Goal: Task Accomplishment & Management: Use online tool/utility

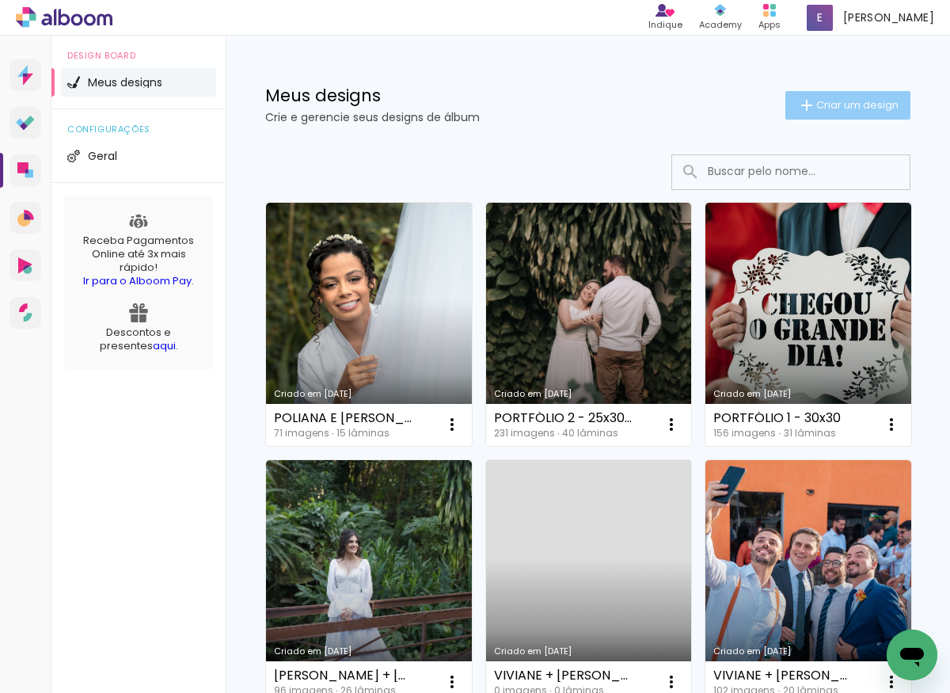
click at [886, 108] on span "Criar um design" at bounding box center [857, 105] width 82 height 10
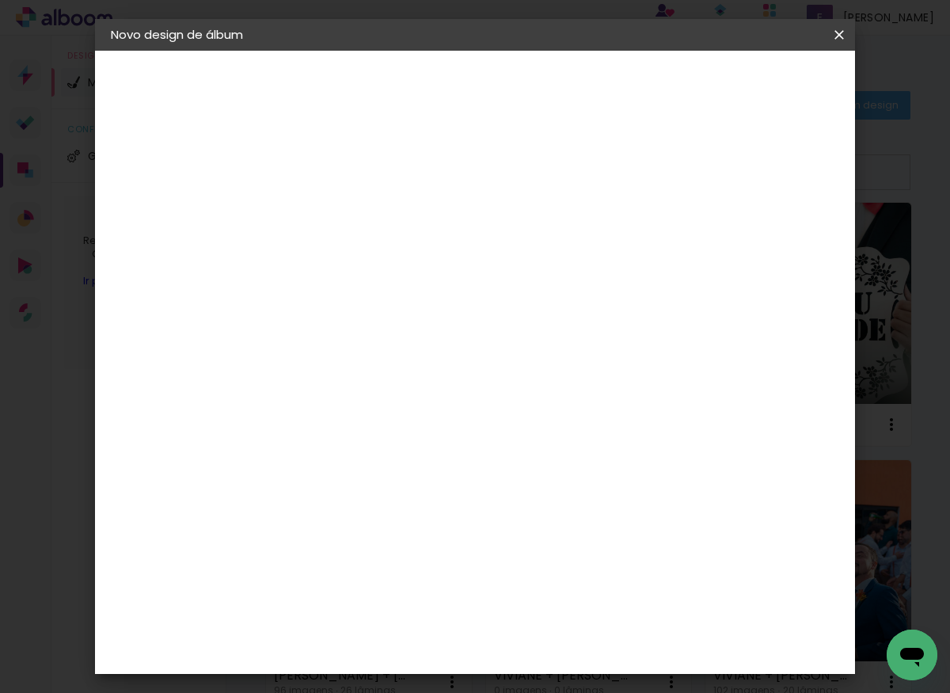
click at [370, 213] on input at bounding box center [370, 212] width 0 height 25
type input "G"
type input "r"
type input "RANCH"
type paper-input "RANCH"
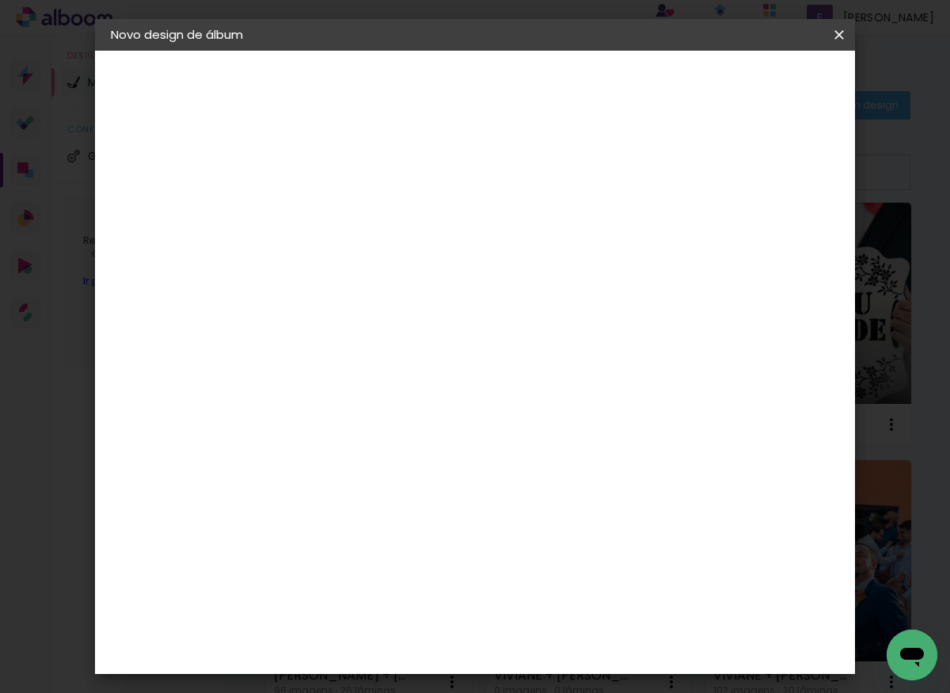
click at [0, 0] on slot "Avançar" at bounding box center [0, 0] width 0 height 0
click at [431, 306] on input at bounding box center [410, 301] width 160 height 20
type input "rait"
type paper-input "rait"
click at [396, 356] on div "RaiTai" at bounding box center [377, 357] width 36 height 13
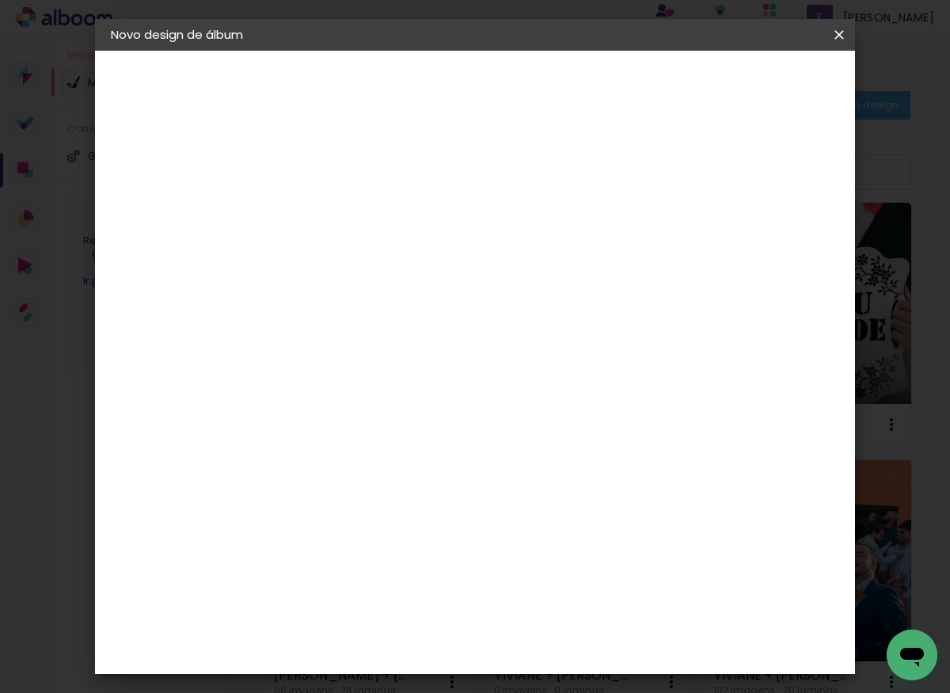
click at [0, 0] on slot "Avançar" at bounding box center [0, 0] width 0 height 0
click at [476, 415] on span "24 × 30" at bounding box center [440, 431] width 74 height 32
click at [0, 0] on slot "Avançar" at bounding box center [0, 0] width 0 height 0
click at [752, 86] on span "Iniciar design" at bounding box center [716, 83] width 72 height 11
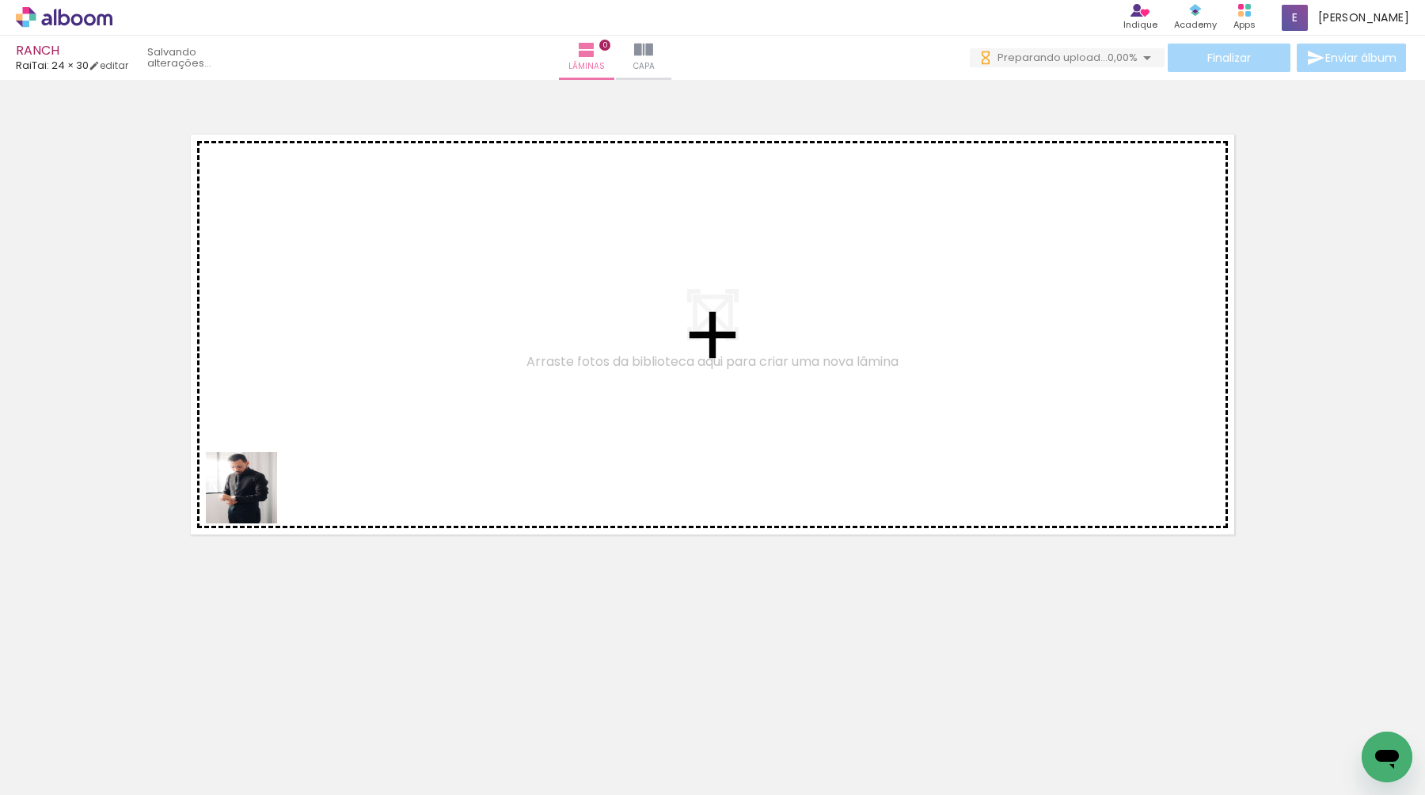
drag, startPoint x: 176, startPoint y: 748, endPoint x: 305, endPoint y: 408, distance: 363.2
click at [304, 409] on quentale-workspace at bounding box center [712, 397] width 1425 height 795
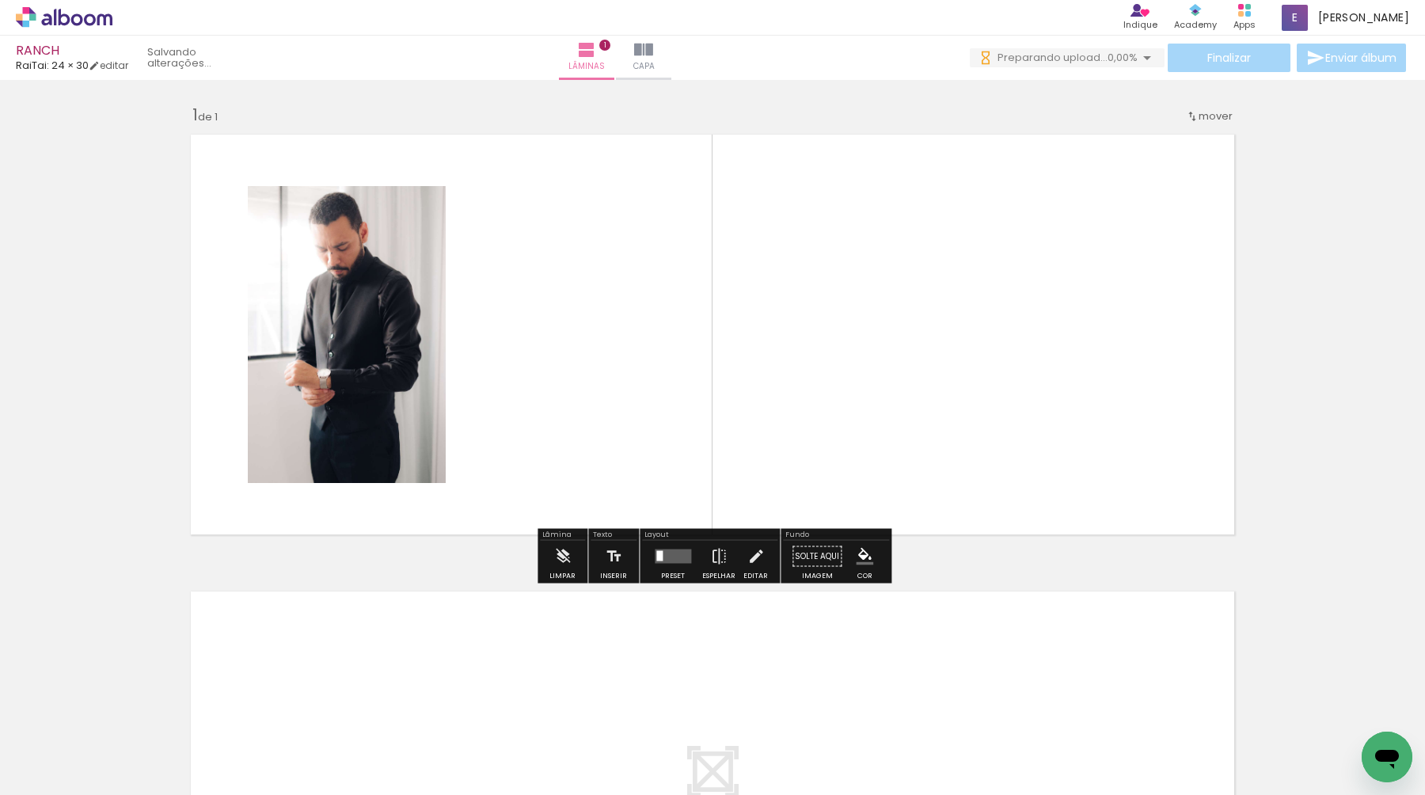
drag, startPoint x: 238, startPoint y: 744, endPoint x: 520, endPoint y: 325, distance: 504.7
click at [520, 325] on quentale-workspace at bounding box center [712, 397] width 1425 height 795
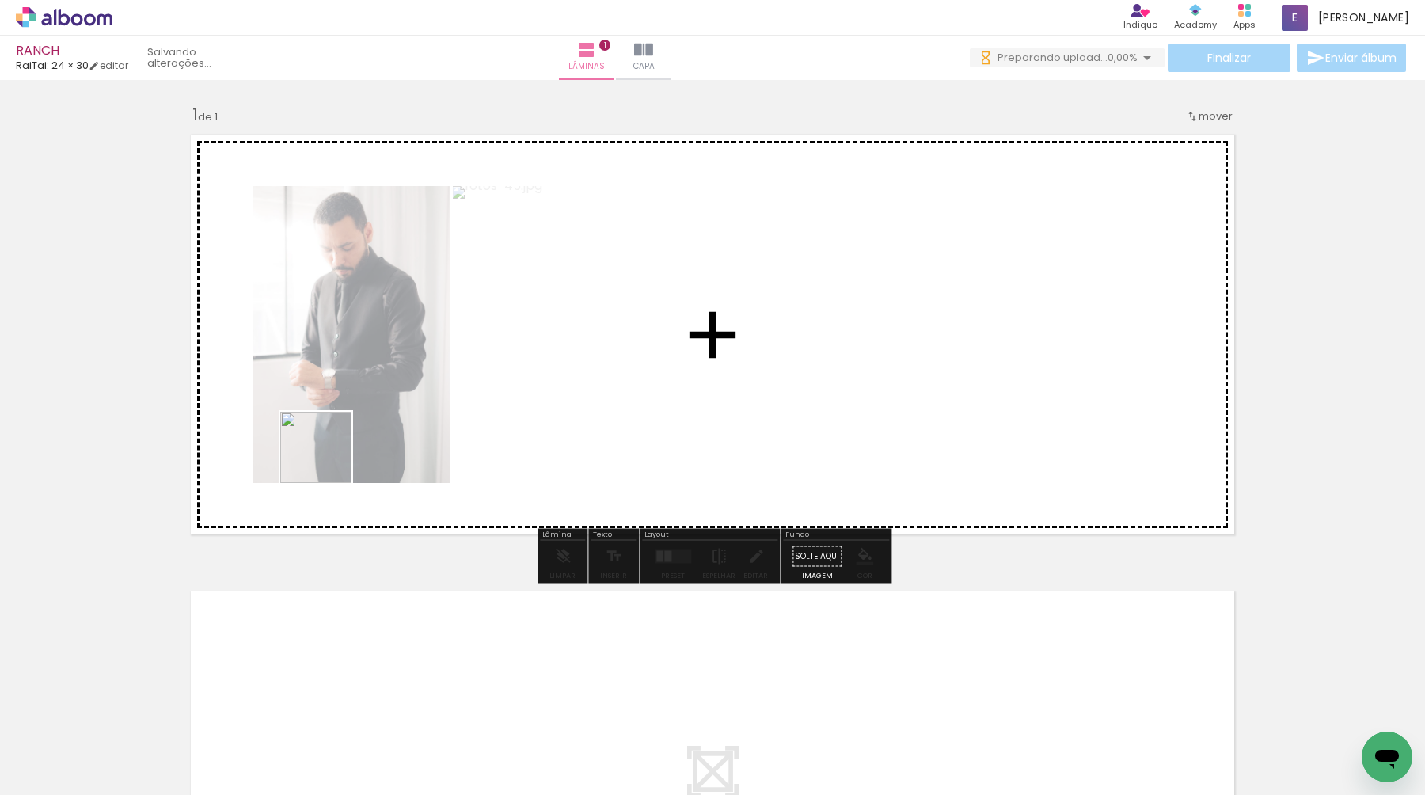
drag, startPoint x: 372, startPoint y: 734, endPoint x: 302, endPoint y: 364, distance: 376.3
click at [302, 364] on quentale-workspace at bounding box center [712, 397] width 1425 height 795
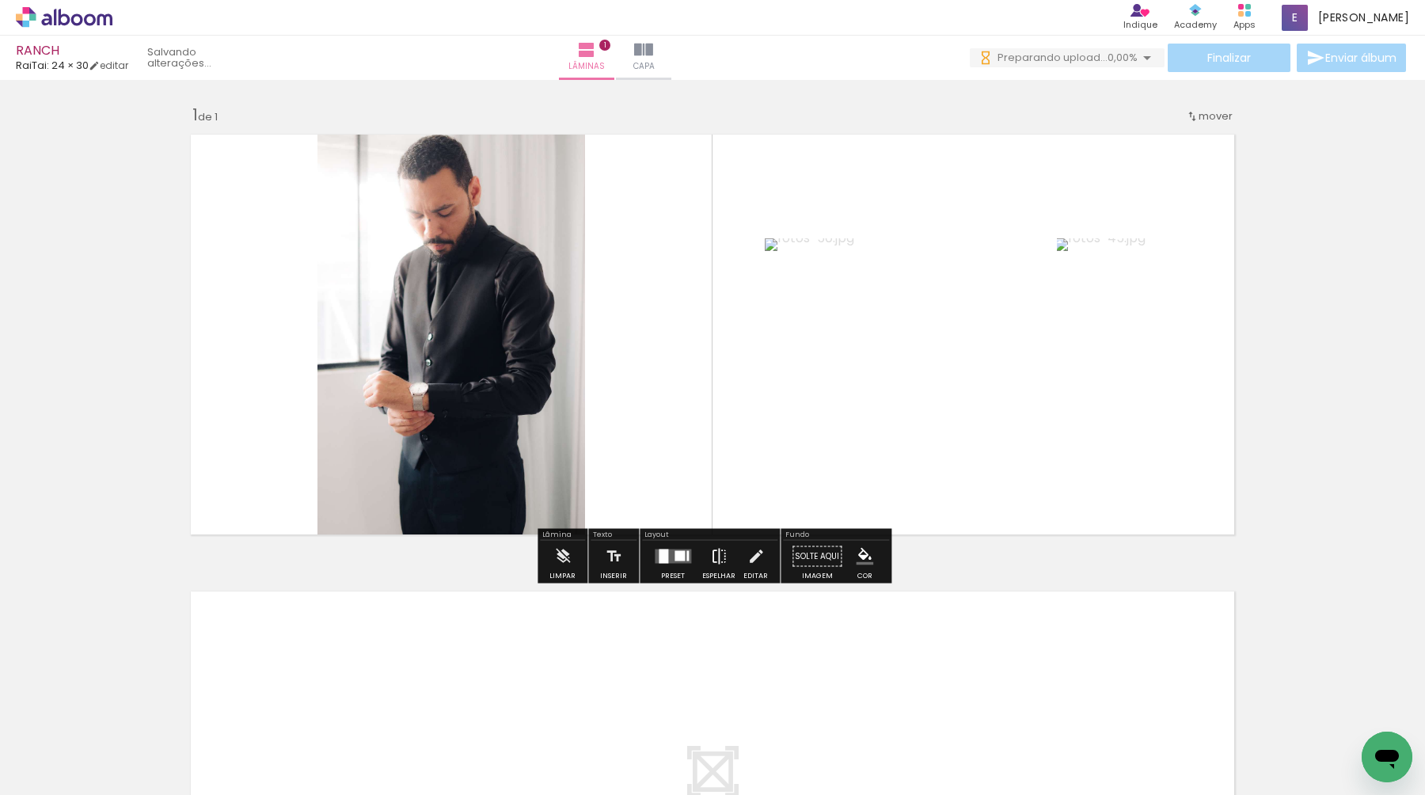
click at [715, 559] on iron-icon at bounding box center [718, 557] width 17 height 32
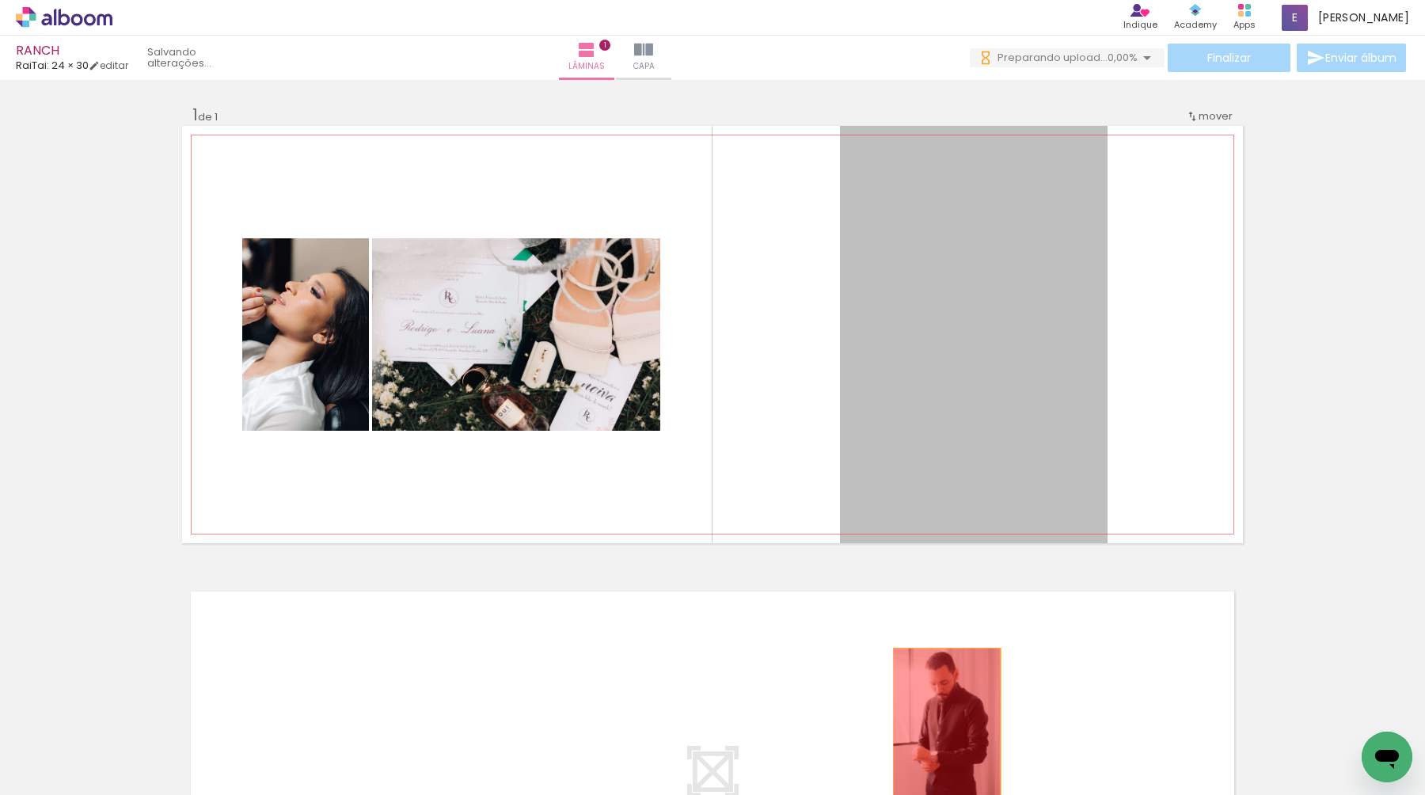
drag, startPoint x: 964, startPoint y: 435, endPoint x: 945, endPoint y: 739, distance: 305.3
click at [945, 692] on quentale-workspace at bounding box center [712, 397] width 1425 height 795
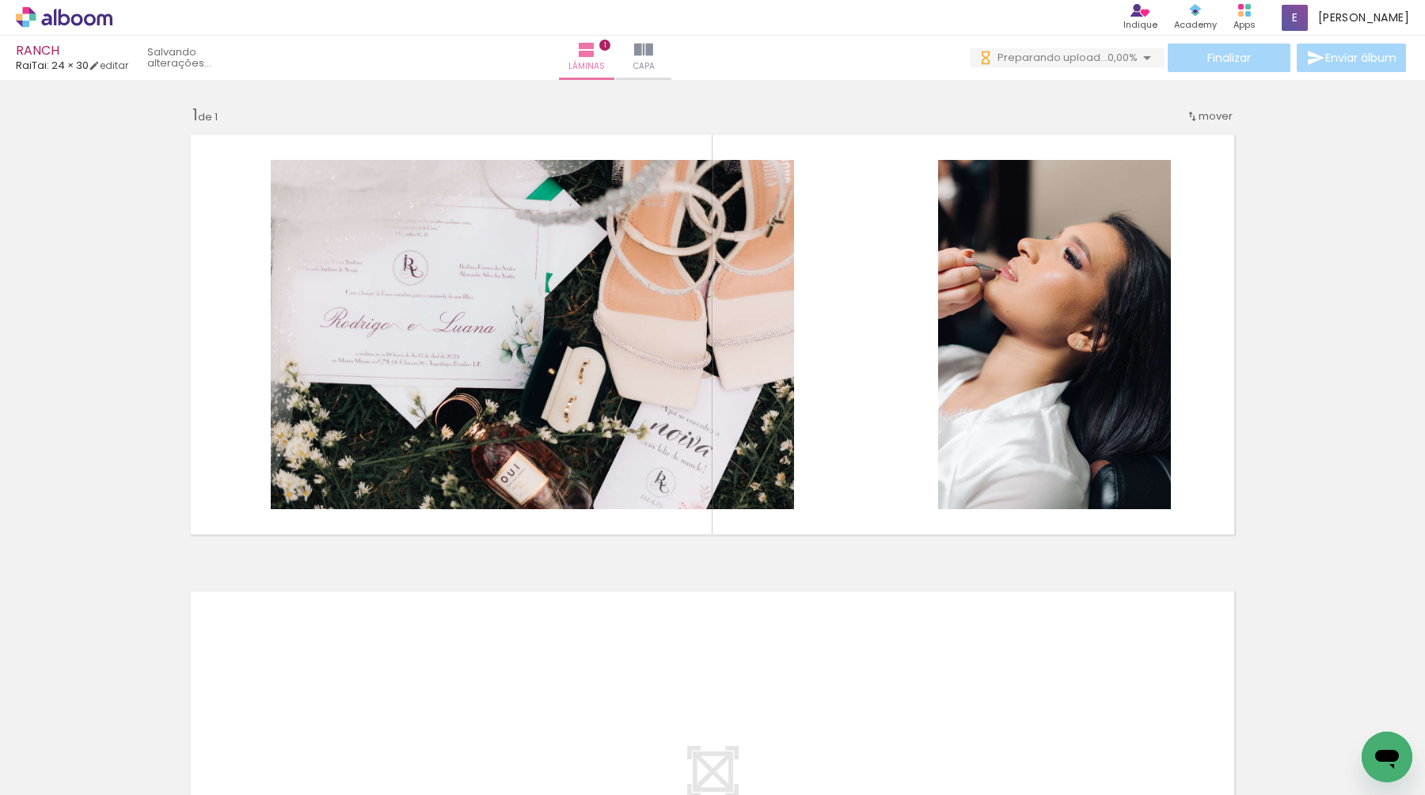
drag, startPoint x: 436, startPoint y: 750, endPoint x: 450, endPoint y: 360, distance: 390.4
click at [450, 360] on quentale-workspace at bounding box center [712, 397] width 1425 height 795
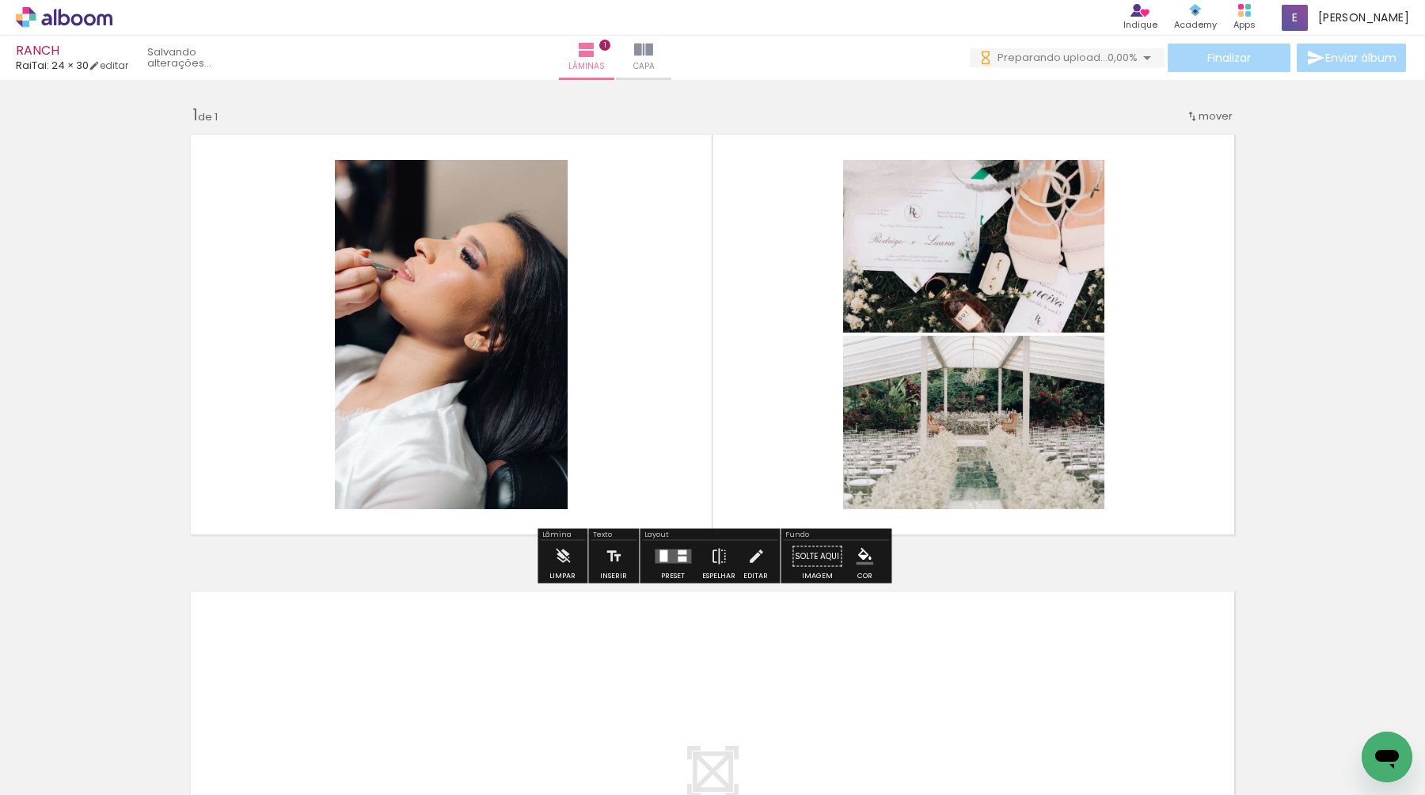
drag, startPoint x: 516, startPoint y: 742, endPoint x: 536, endPoint y: 384, distance: 359.1
click at [533, 392] on quentale-workspace at bounding box center [712, 397] width 1425 height 795
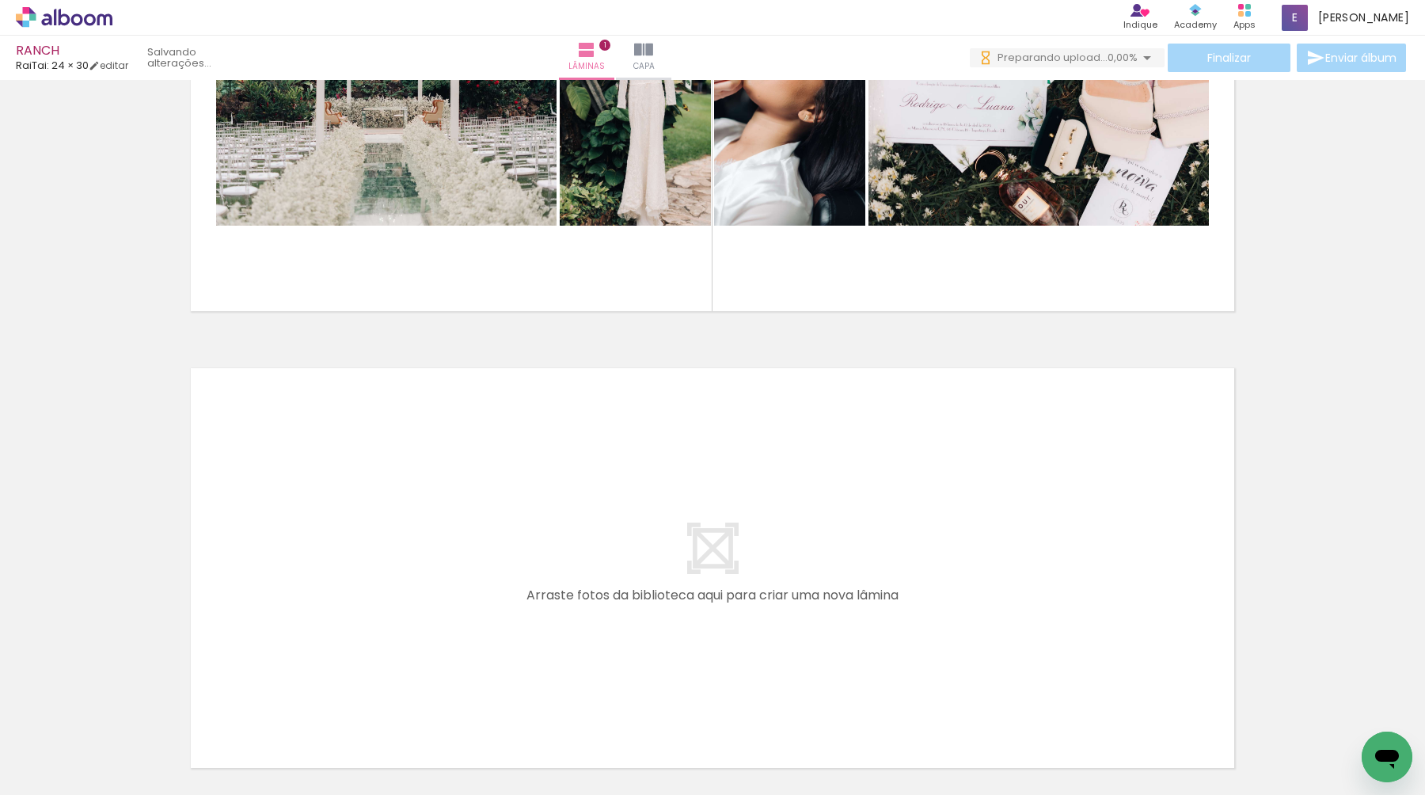
scroll to position [263, 0]
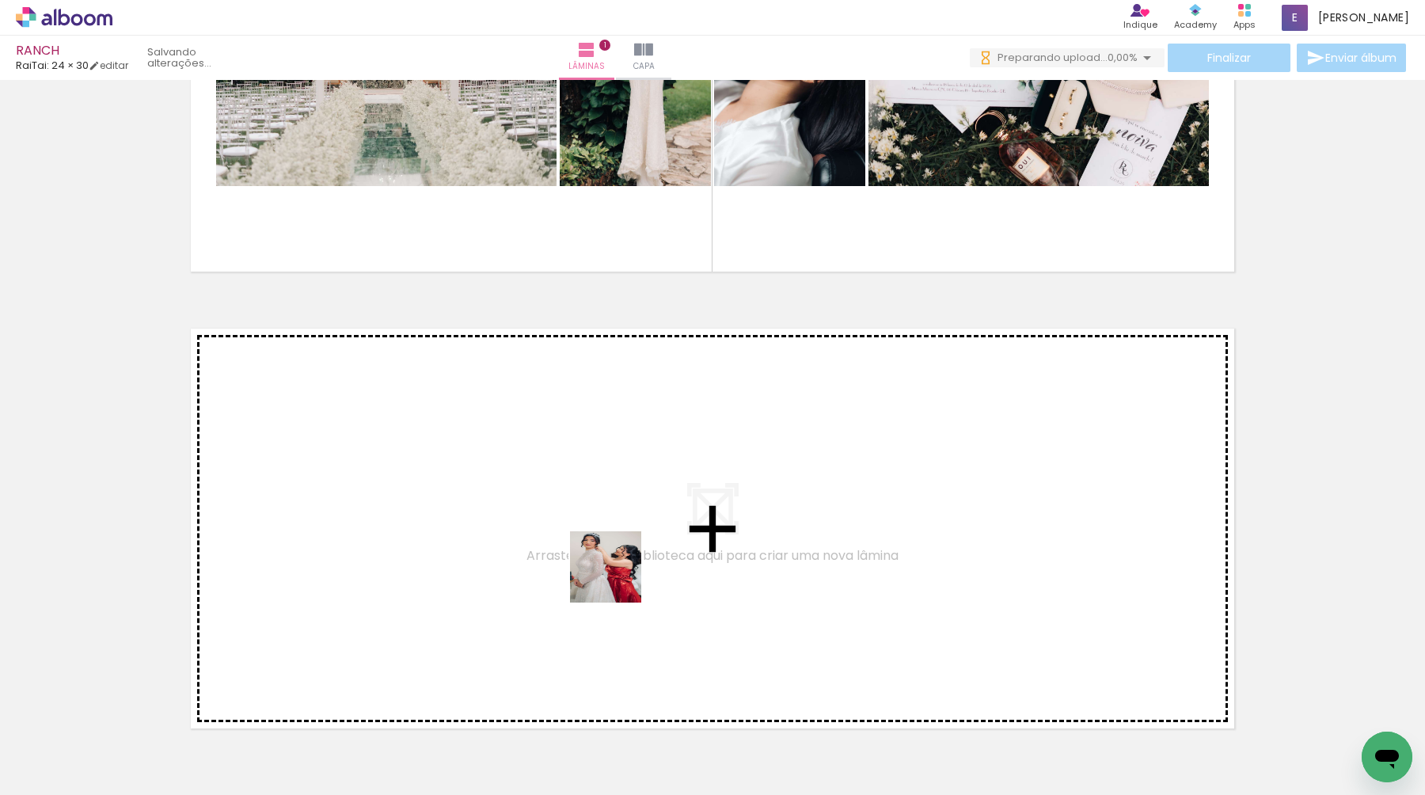
drag, startPoint x: 617, startPoint y: 728, endPoint x: 617, endPoint y: 510, distance: 218.4
click at [617, 510] on quentale-workspace at bounding box center [712, 397] width 1425 height 795
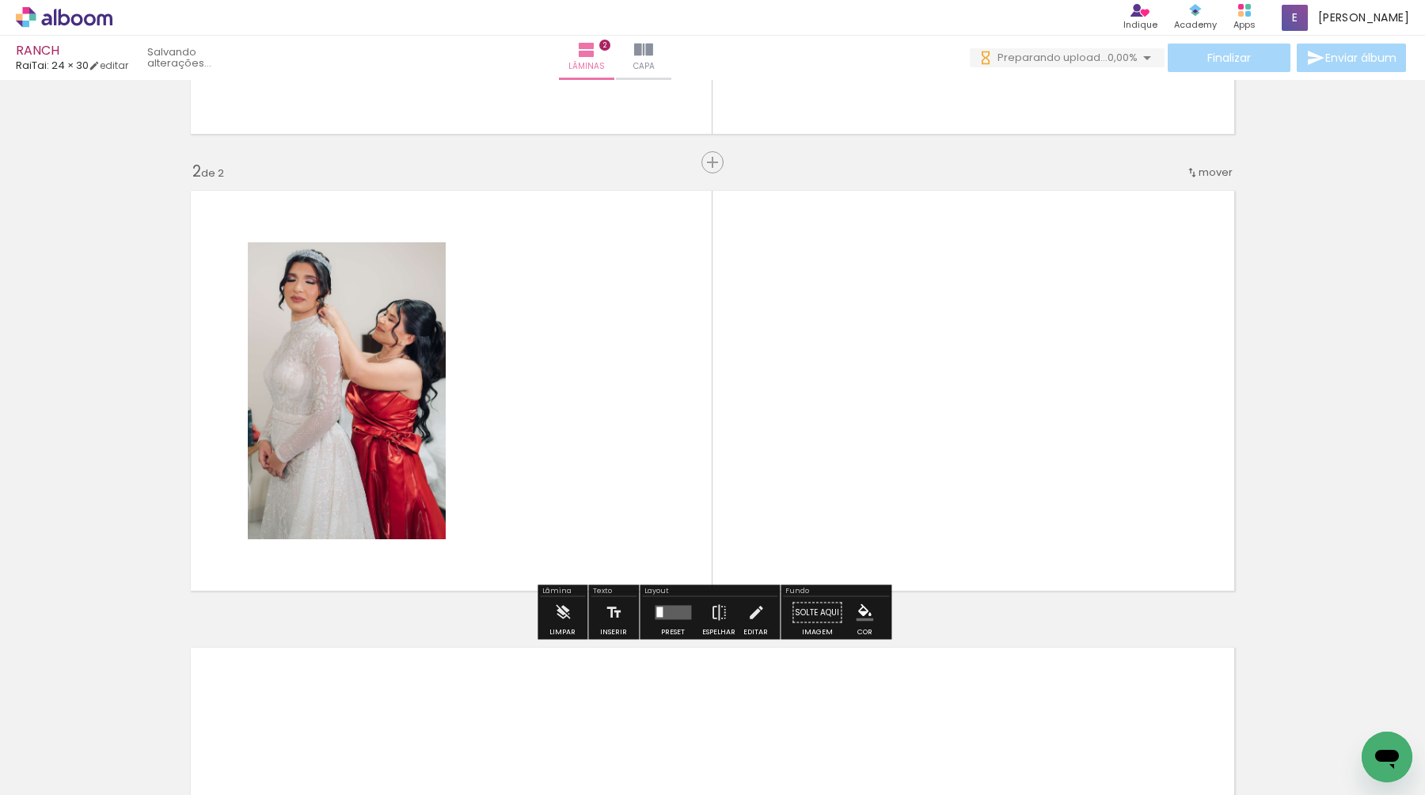
scroll to position [403, 0]
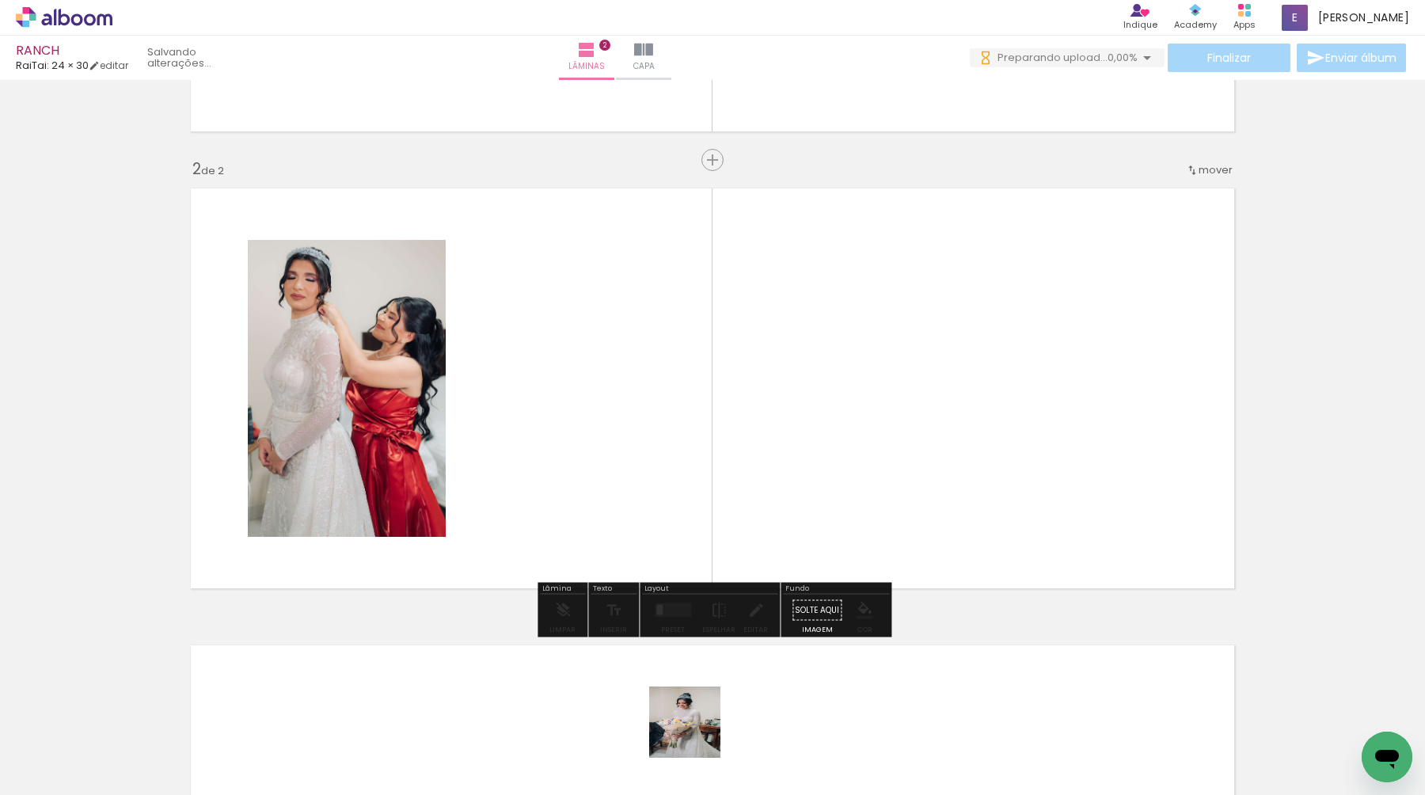
drag, startPoint x: 696, startPoint y: 744, endPoint x: 696, endPoint y: 398, distance: 345.9
click at [696, 427] on quentale-workspace at bounding box center [712, 397] width 1425 height 795
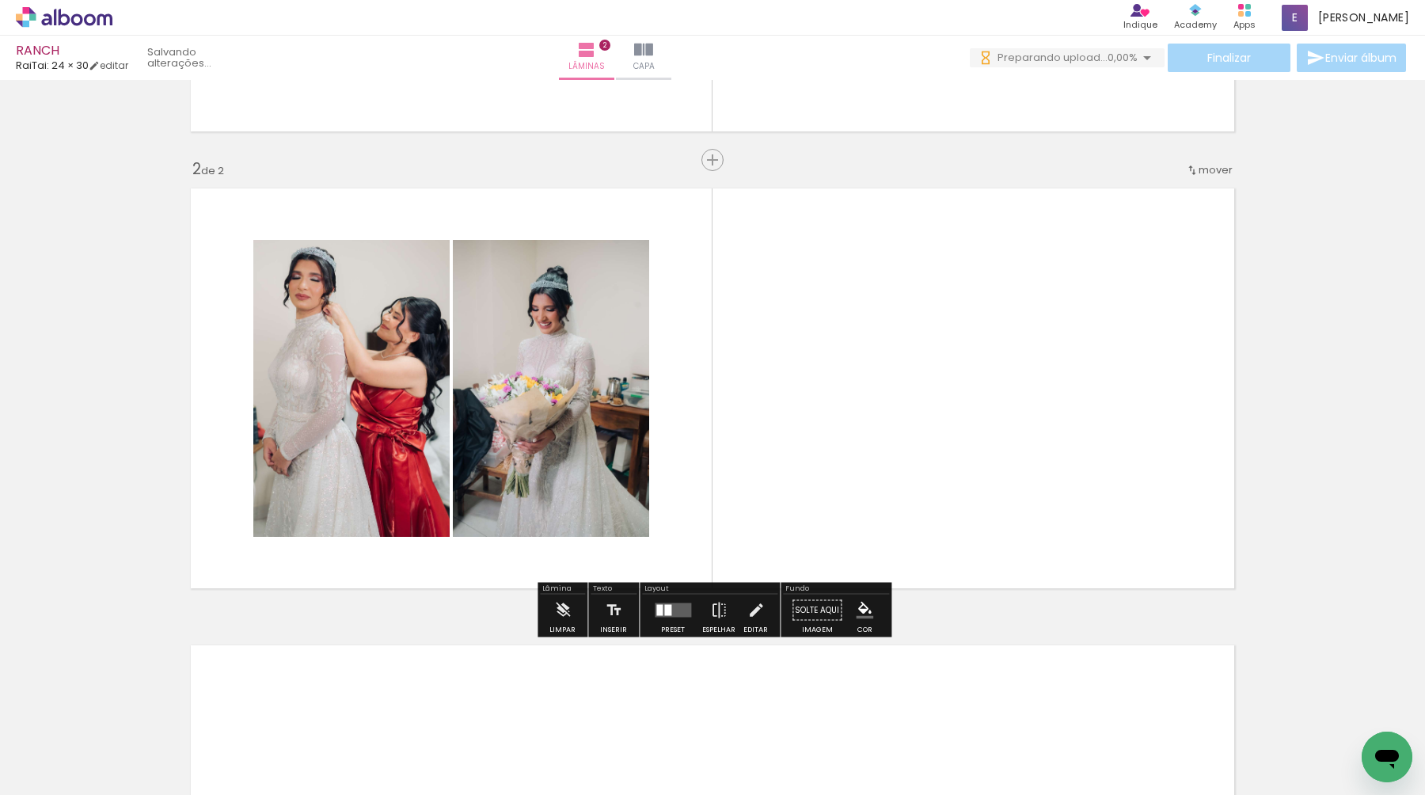
drag, startPoint x: 779, startPoint y: 741, endPoint x: 882, endPoint y: 370, distance: 385.2
click at [882, 370] on quentale-workspace at bounding box center [712, 397] width 1425 height 795
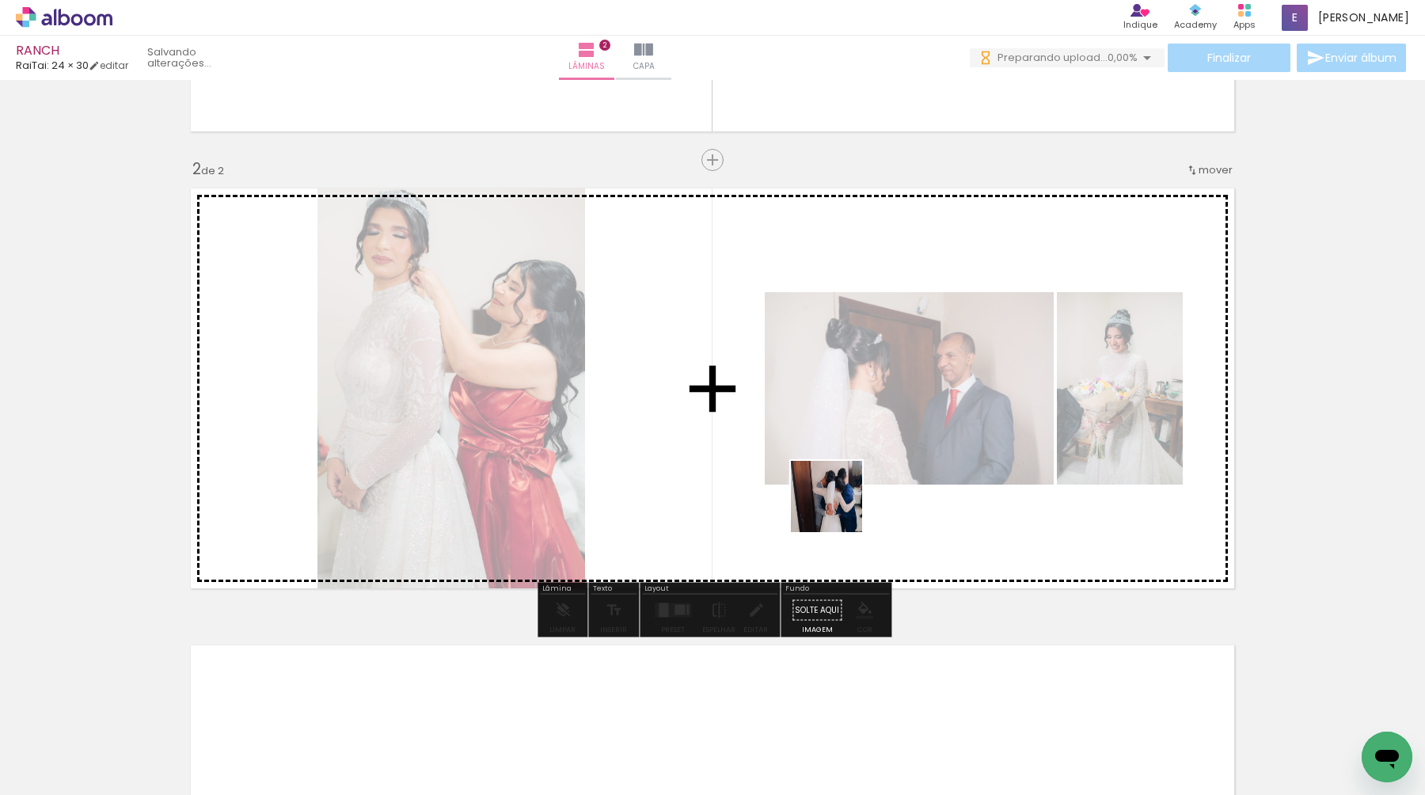
drag, startPoint x: 856, startPoint y: 751, endPoint x: 838, endPoint y: 471, distance: 280.8
click at [838, 480] on quentale-workspace at bounding box center [712, 397] width 1425 height 795
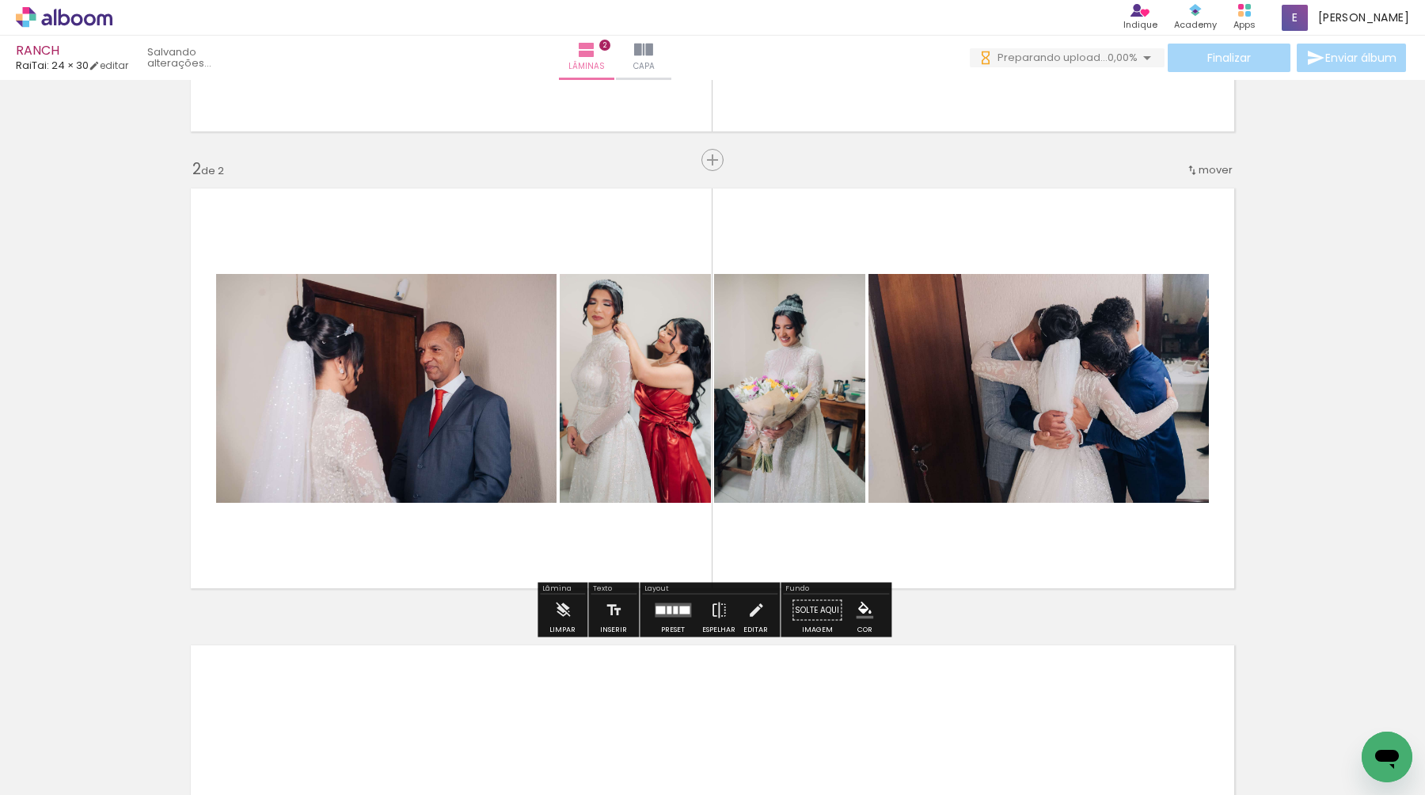
drag, startPoint x: 957, startPoint y: 750, endPoint x: 957, endPoint y: 510, distance: 240.6
click at [949, 510] on quentale-workspace at bounding box center [712, 397] width 1425 height 795
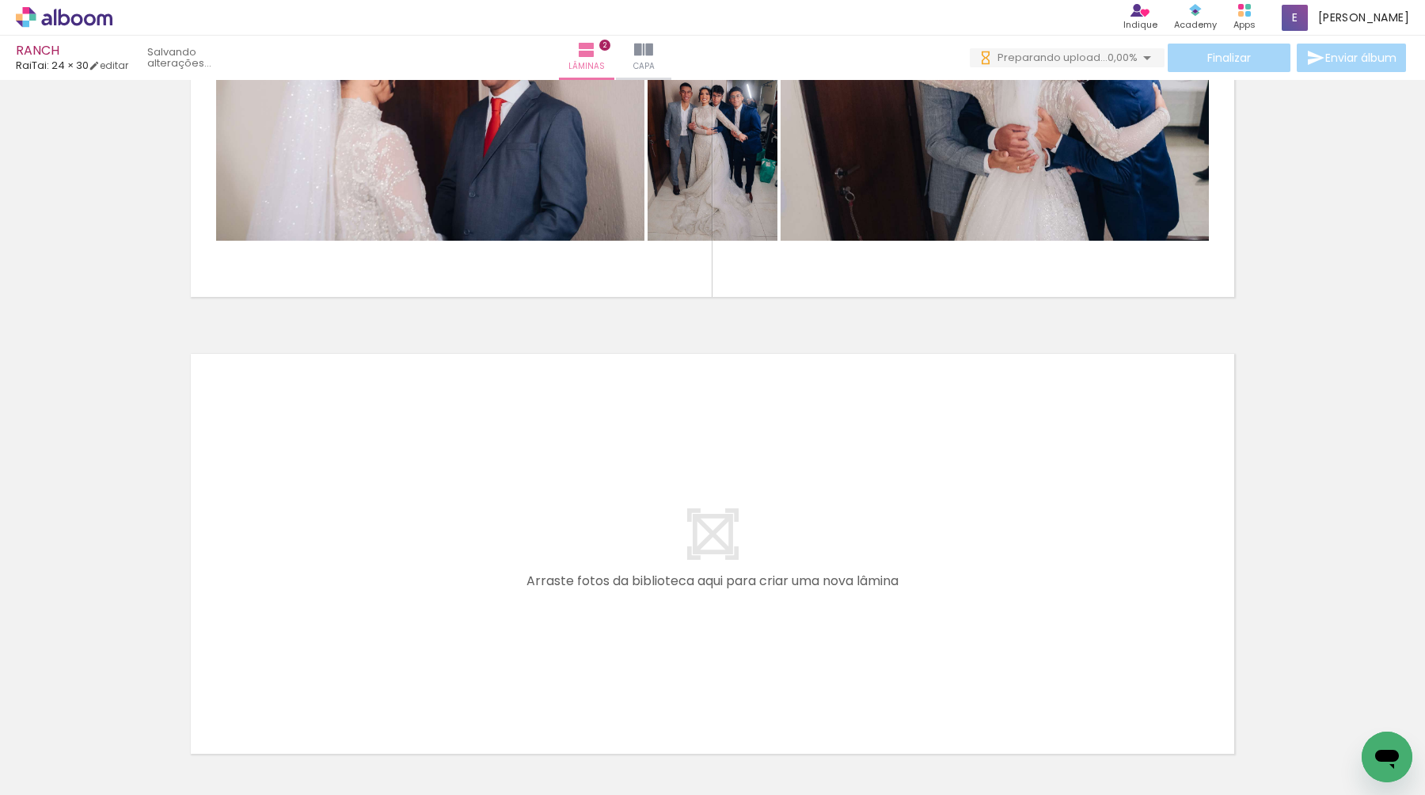
scroll to position [713, 0]
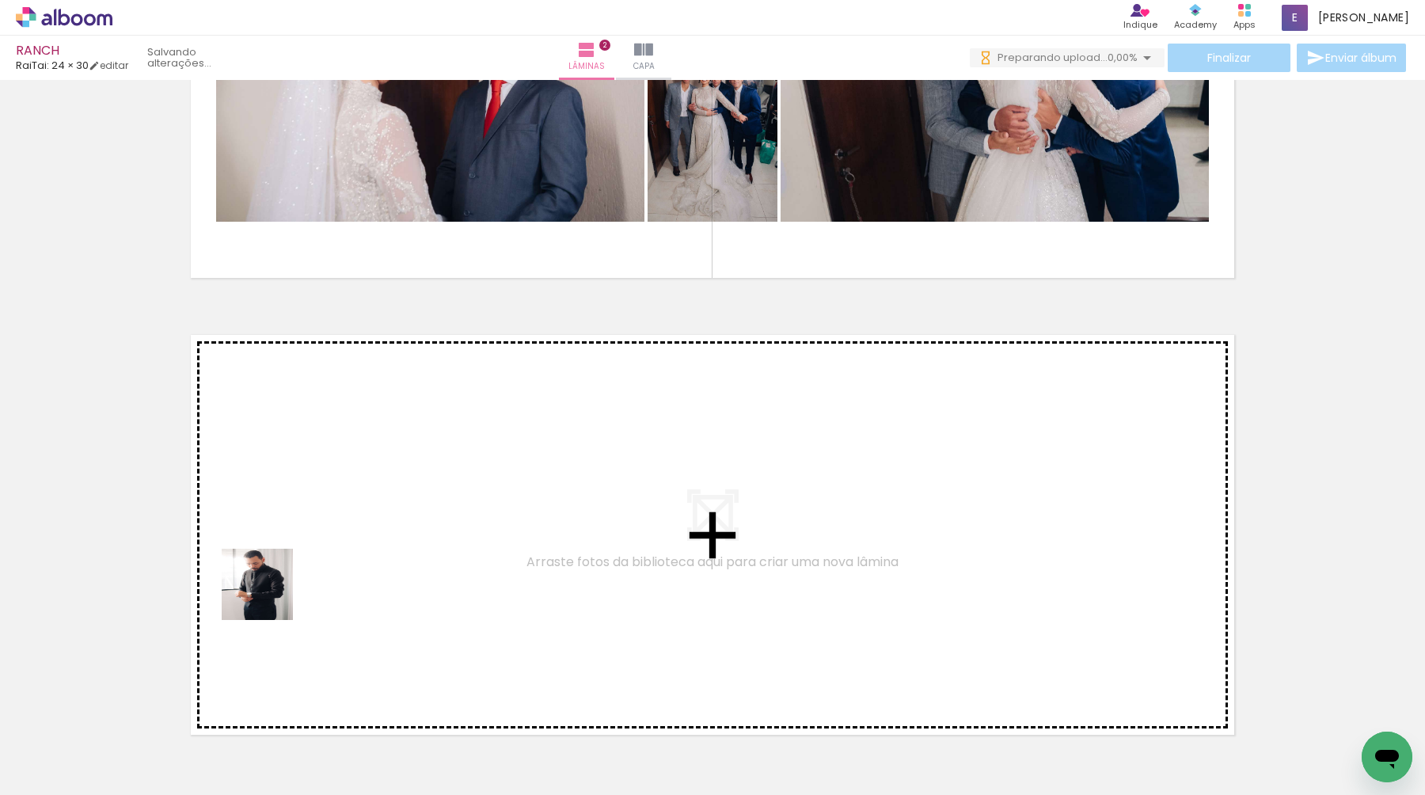
drag, startPoint x: 168, startPoint y: 723, endPoint x: 316, endPoint y: 552, distance: 226.1
click at [316, 552] on quentale-workspace at bounding box center [712, 397] width 1425 height 795
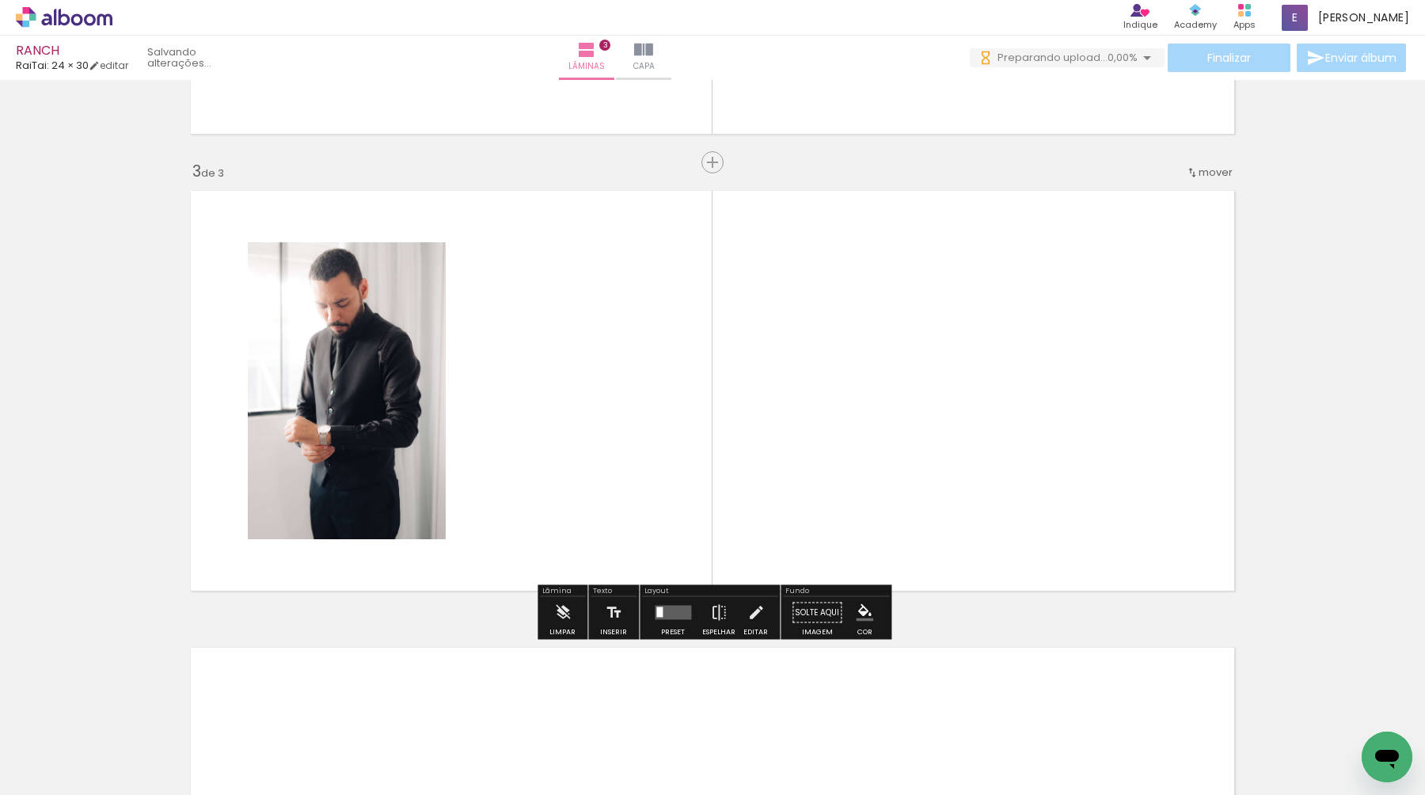
scroll to position [860, 0]
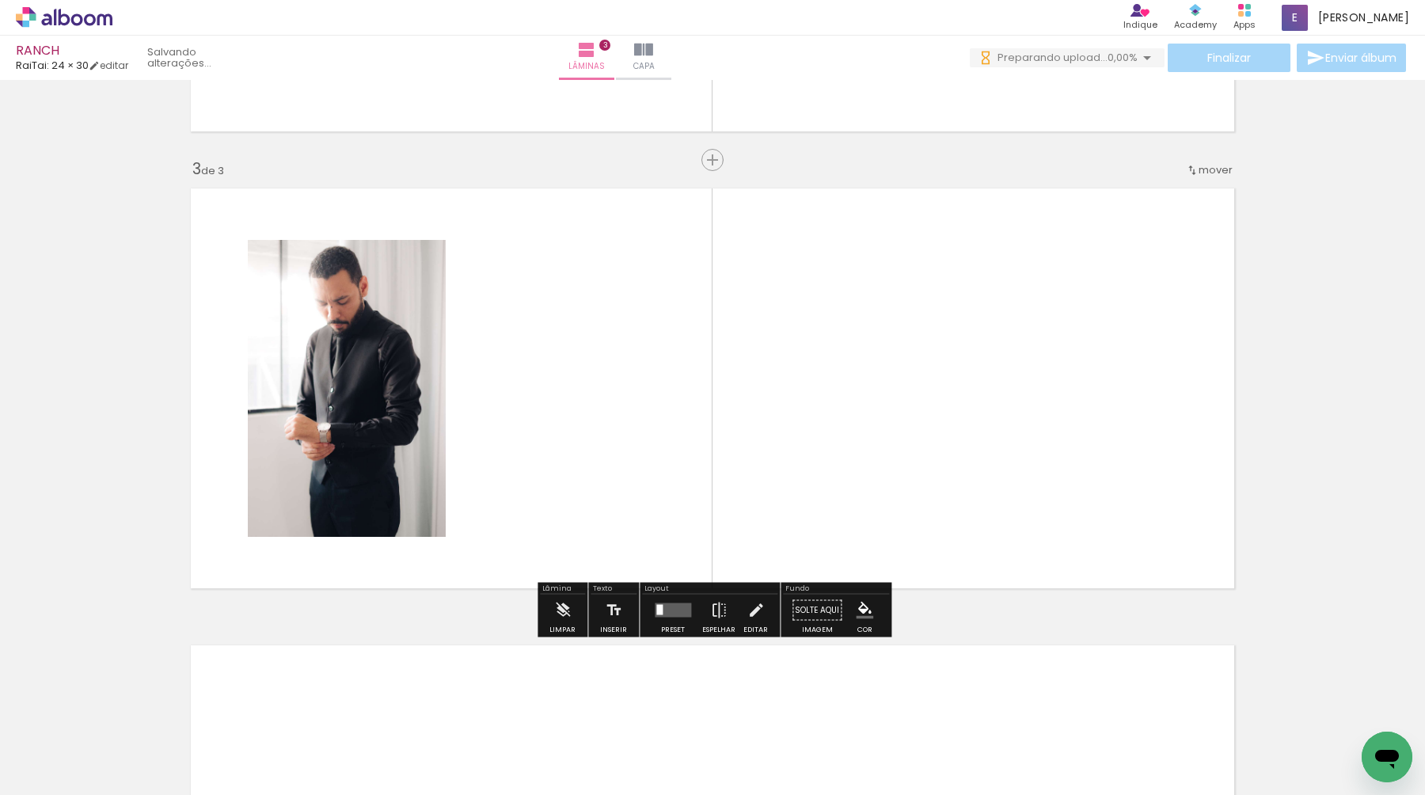
drag, startPoint x: 1070, startPoint y: 730, endPoint x: 822, endPoint y: 401, distance: 411.9
click at [822, 401] on quentale-workspace at bounding box center [712, 397] width 1425 height 795
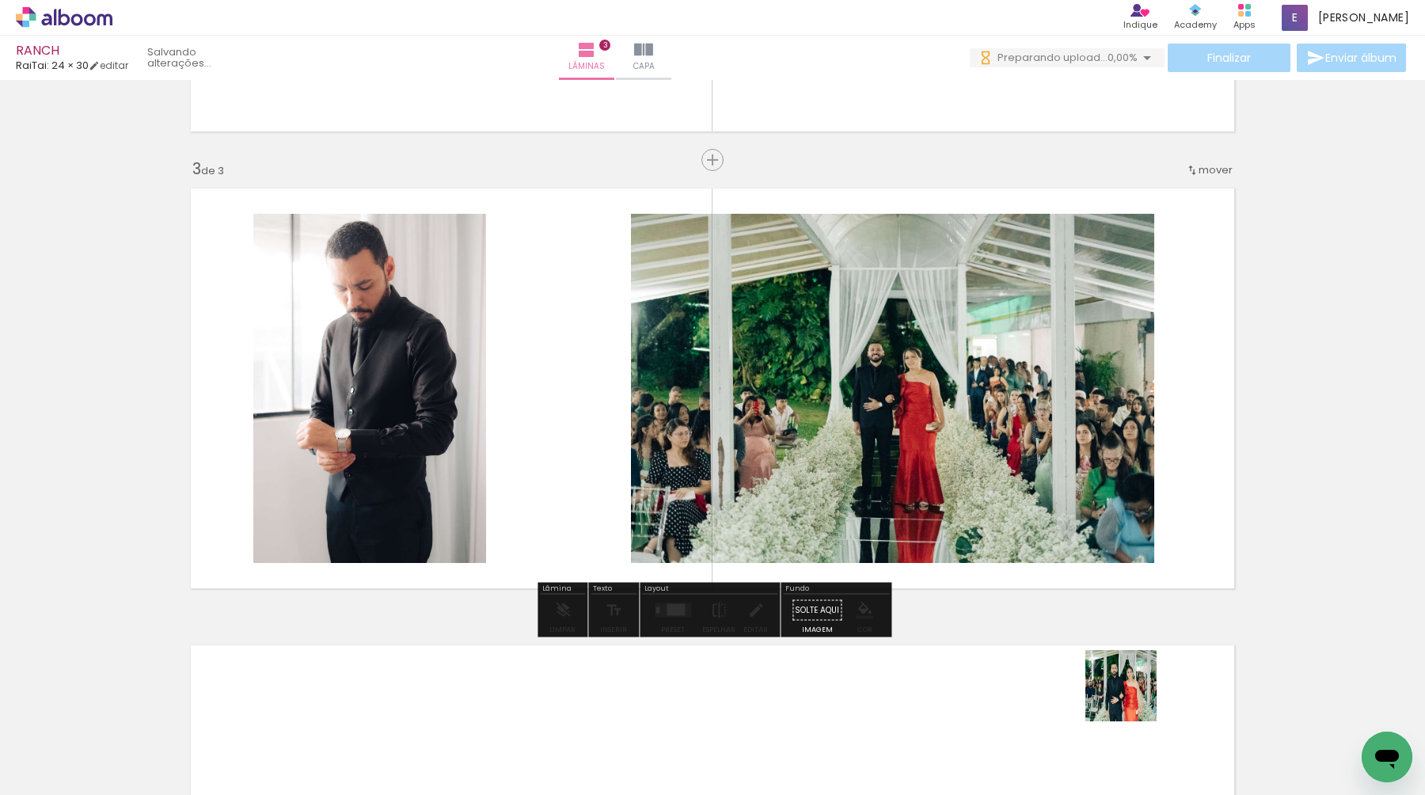
drag, startPoint x: 1146, startPoint y: 741, endPoint x: 975, endPoint y: 423, distance: 361.2
click at [949, 423] on quentale-workspace at bounding box center [712, 397] width 1425 height 795
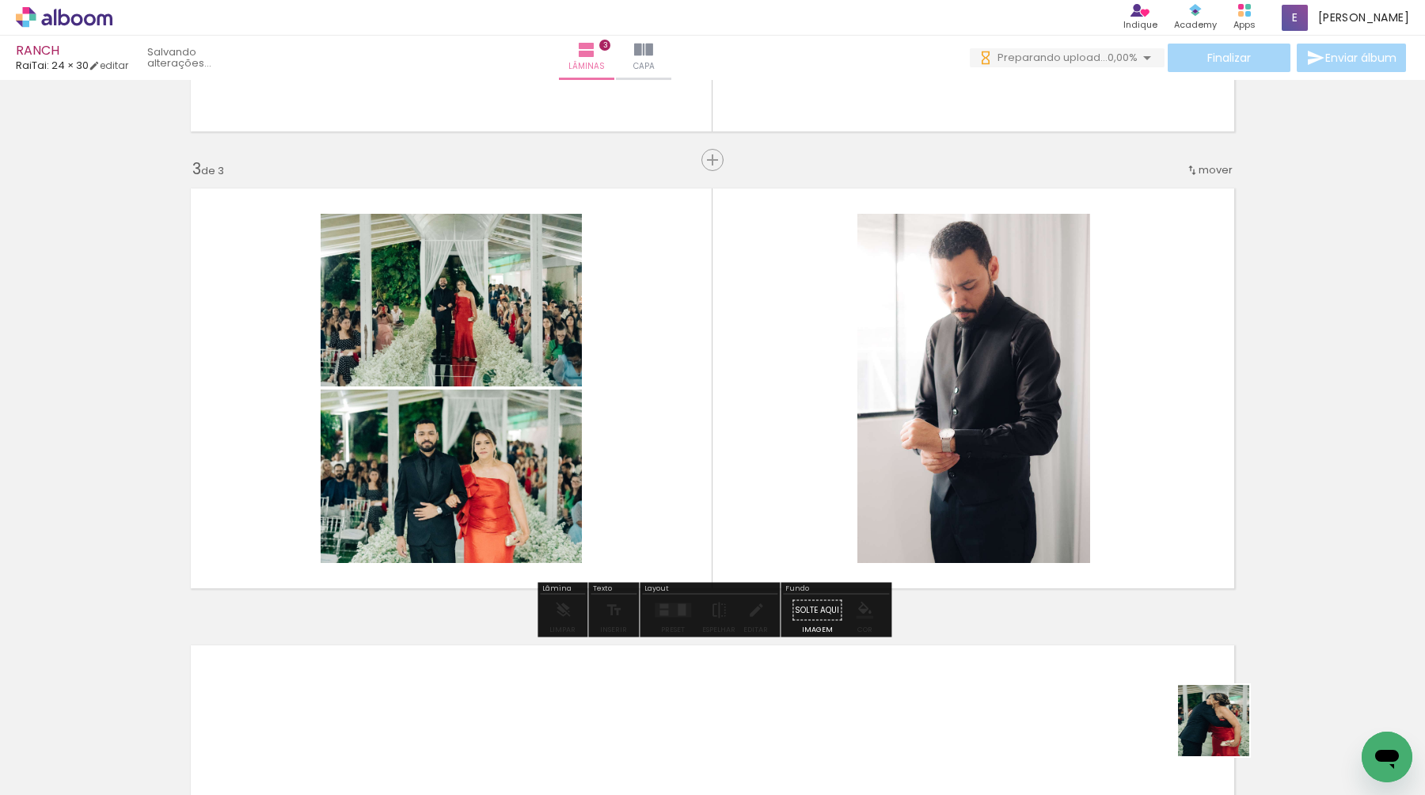
drag, startPoint x: 1227, startPoint y: 738, endPoint x: 979, endPoint y: 356, distance: 454.9
click at [949, 356] on quentale-workspace at bounding box center [712, 397] width 1425 height 795
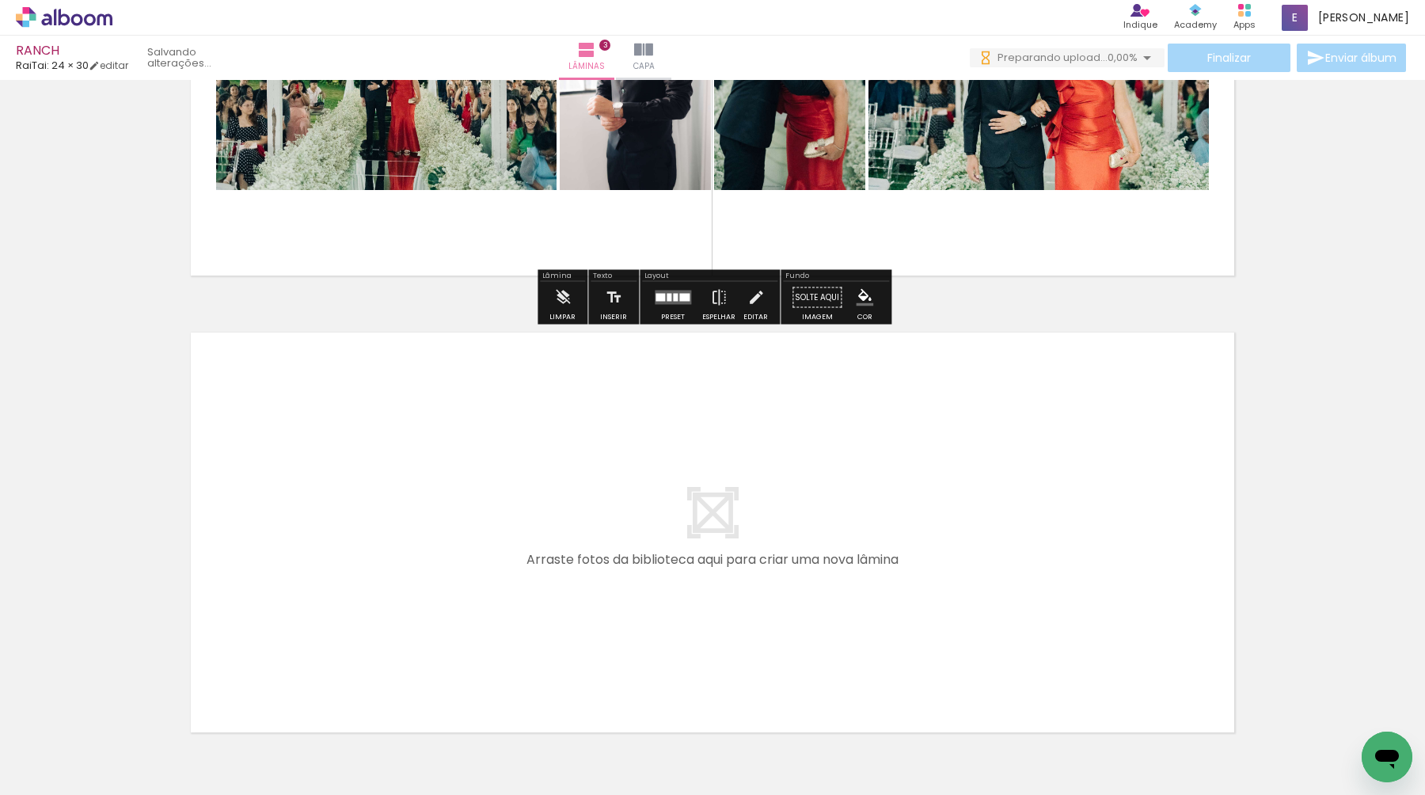
scroll to position [1228, 0]
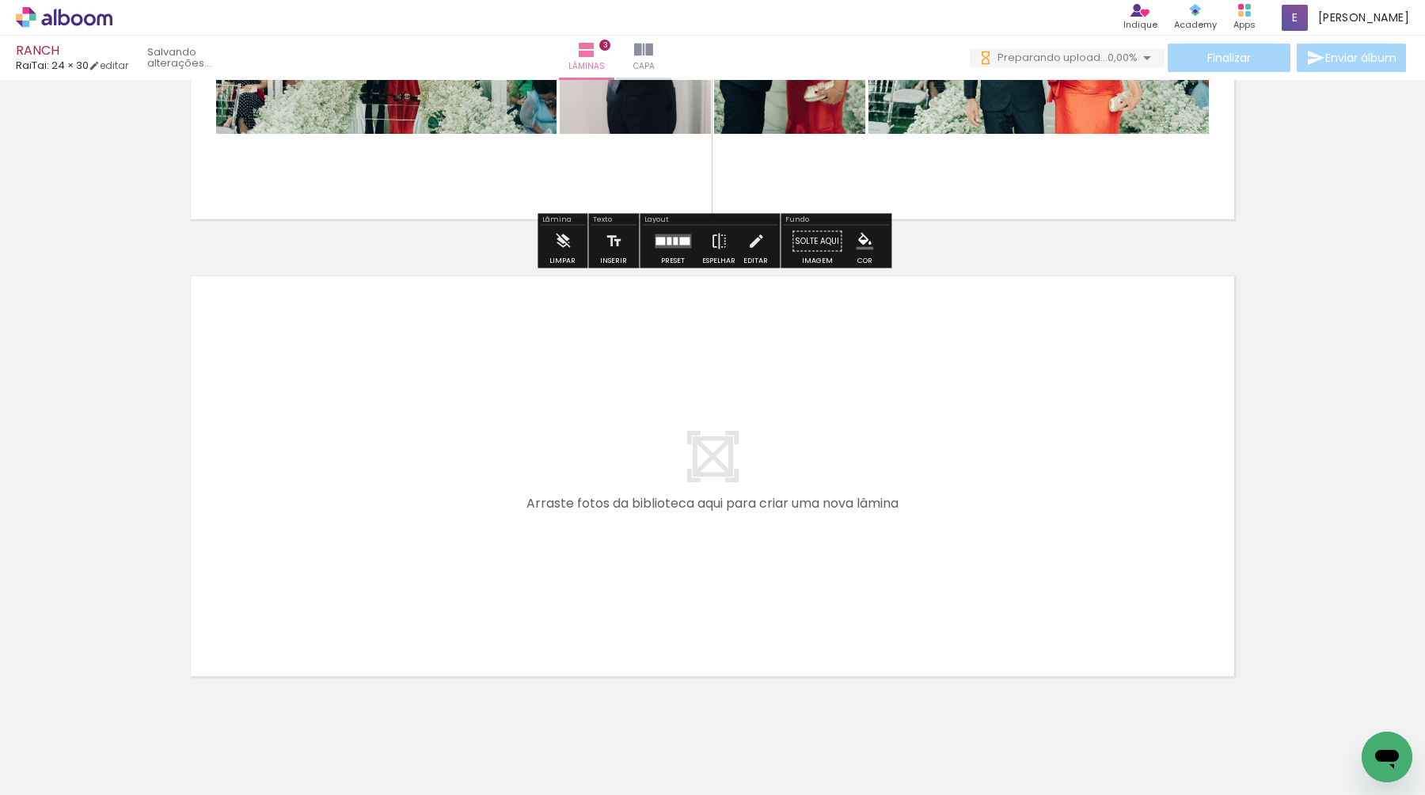
drag, startPoint x: 1295, startPoint y: 735, endPoint x: 751, endPoint y: 485, distance: 598.5
click at [751, 485] on quentale-workspace at bounding box center [712, 397] width 1425 height 795
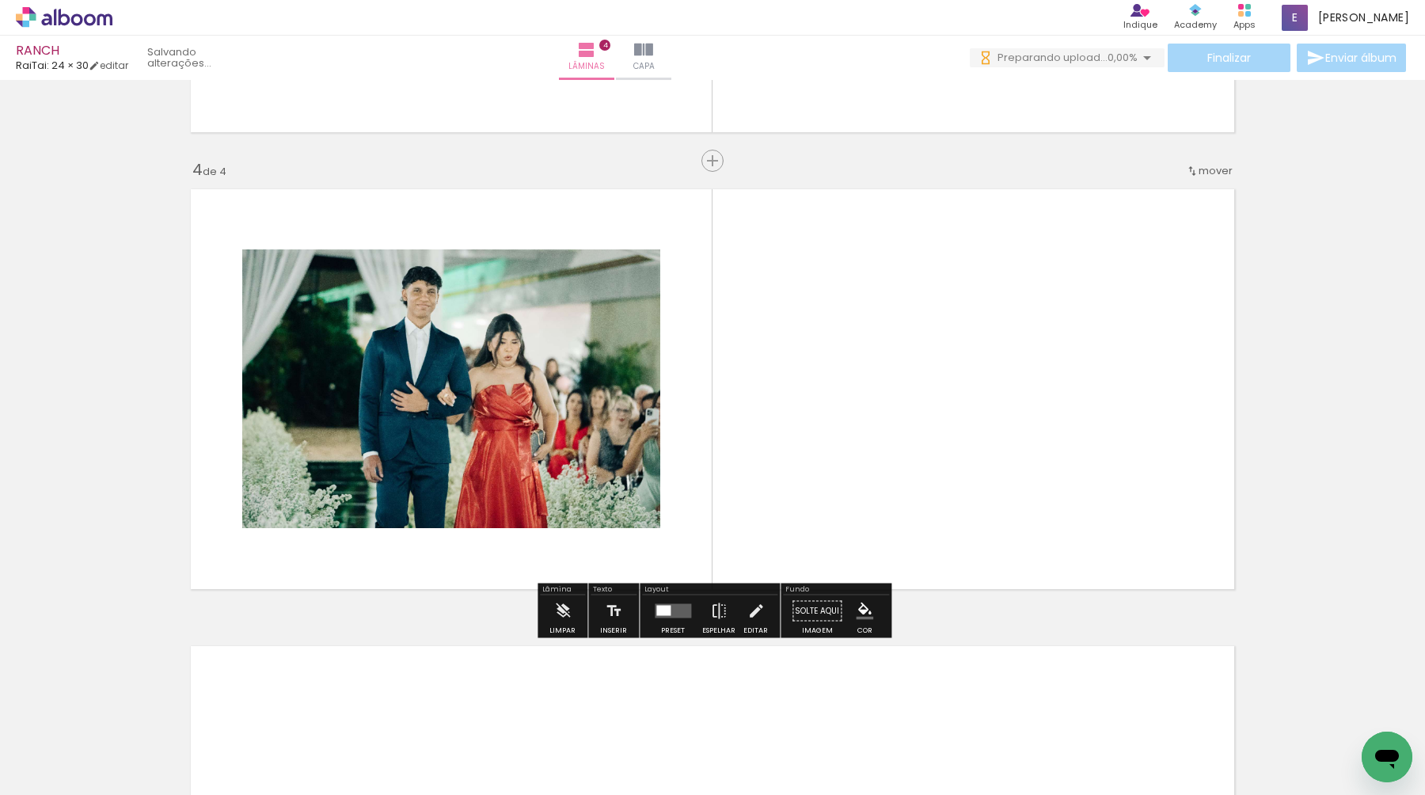
scroll to position [1316, 0]
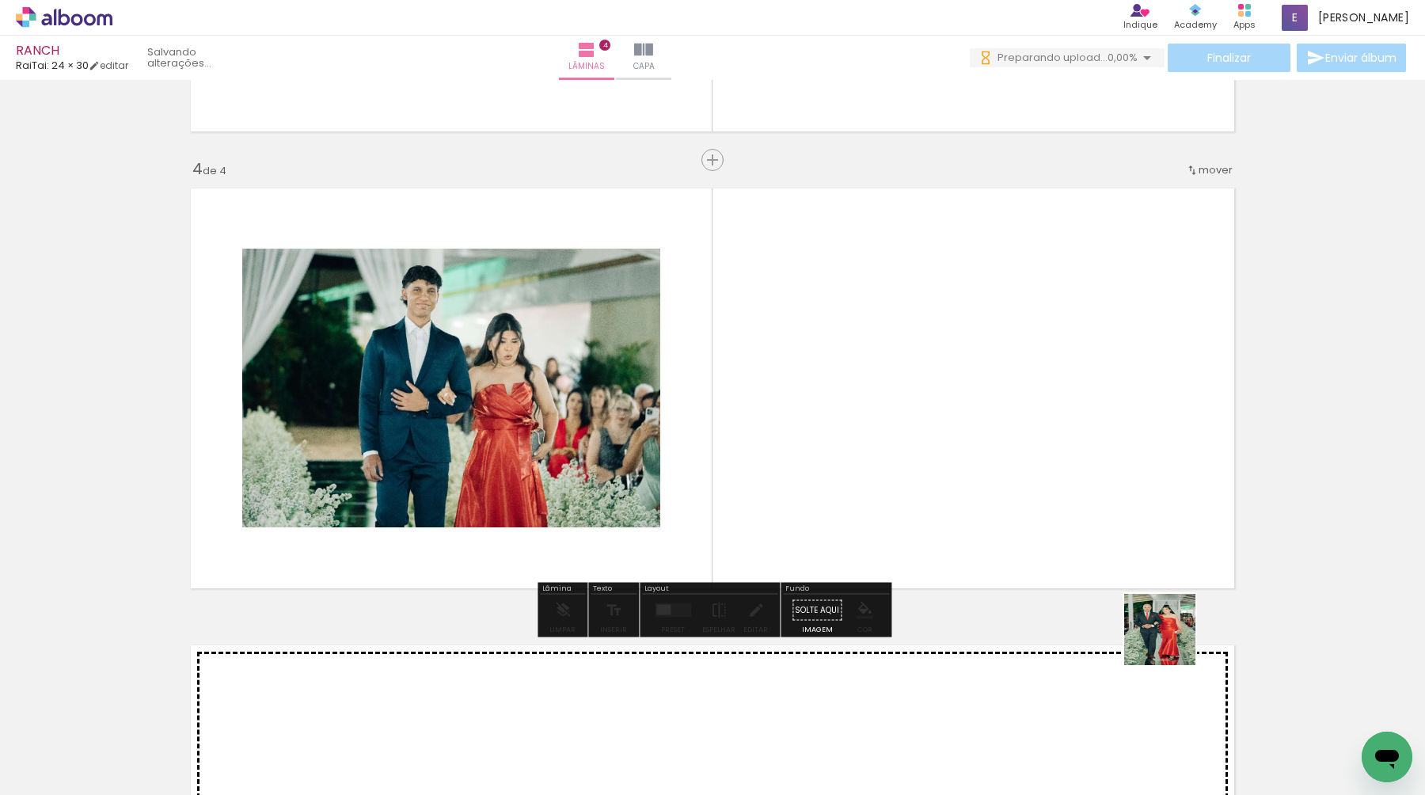
drag, startPoint x: 1409, startPoint y: 727, endPoint x: 689, endPoint y: 292, distance: 841.5
click at [693, 292] on quentale-workspace at bounding box center [712, 397] width 1425 height 795
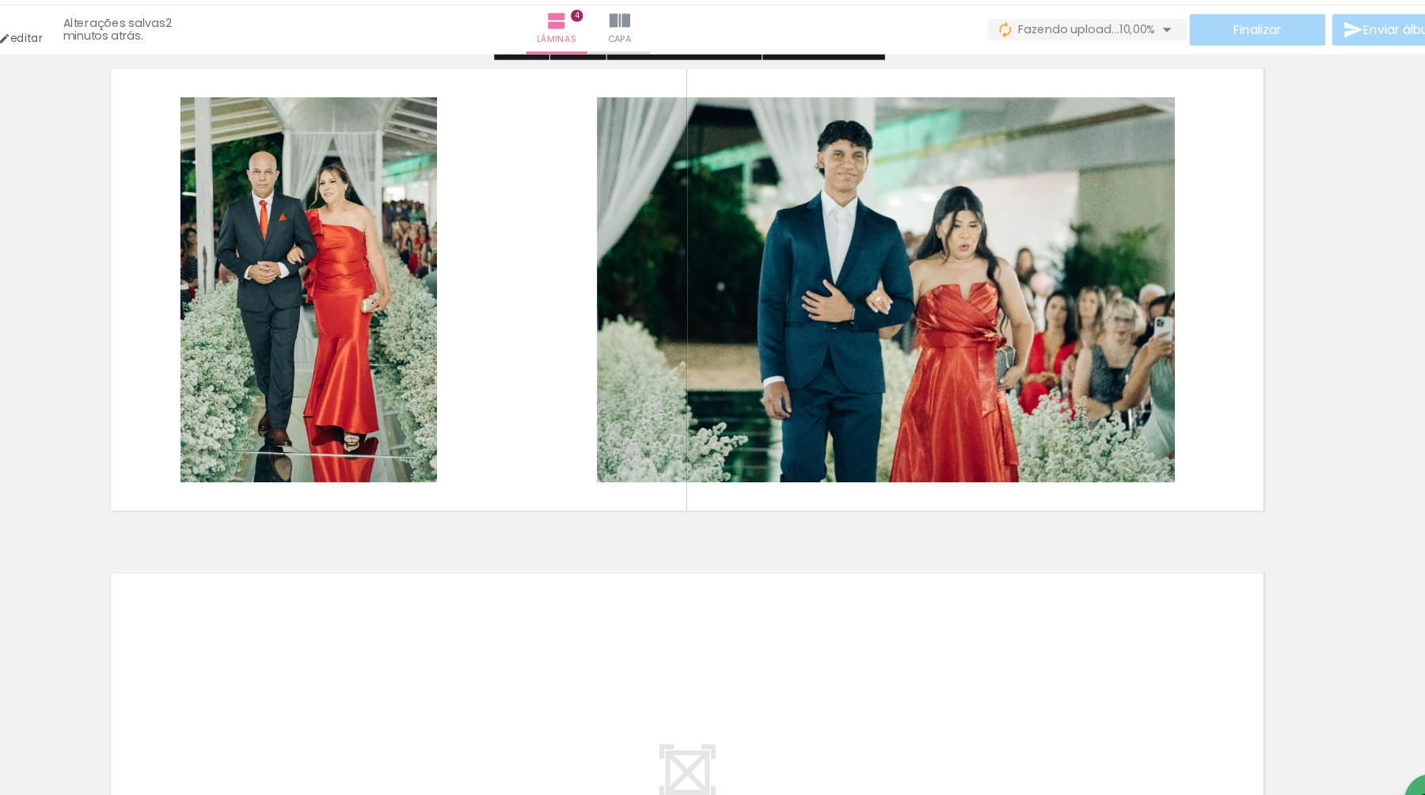
scroll to position [1415, 0]
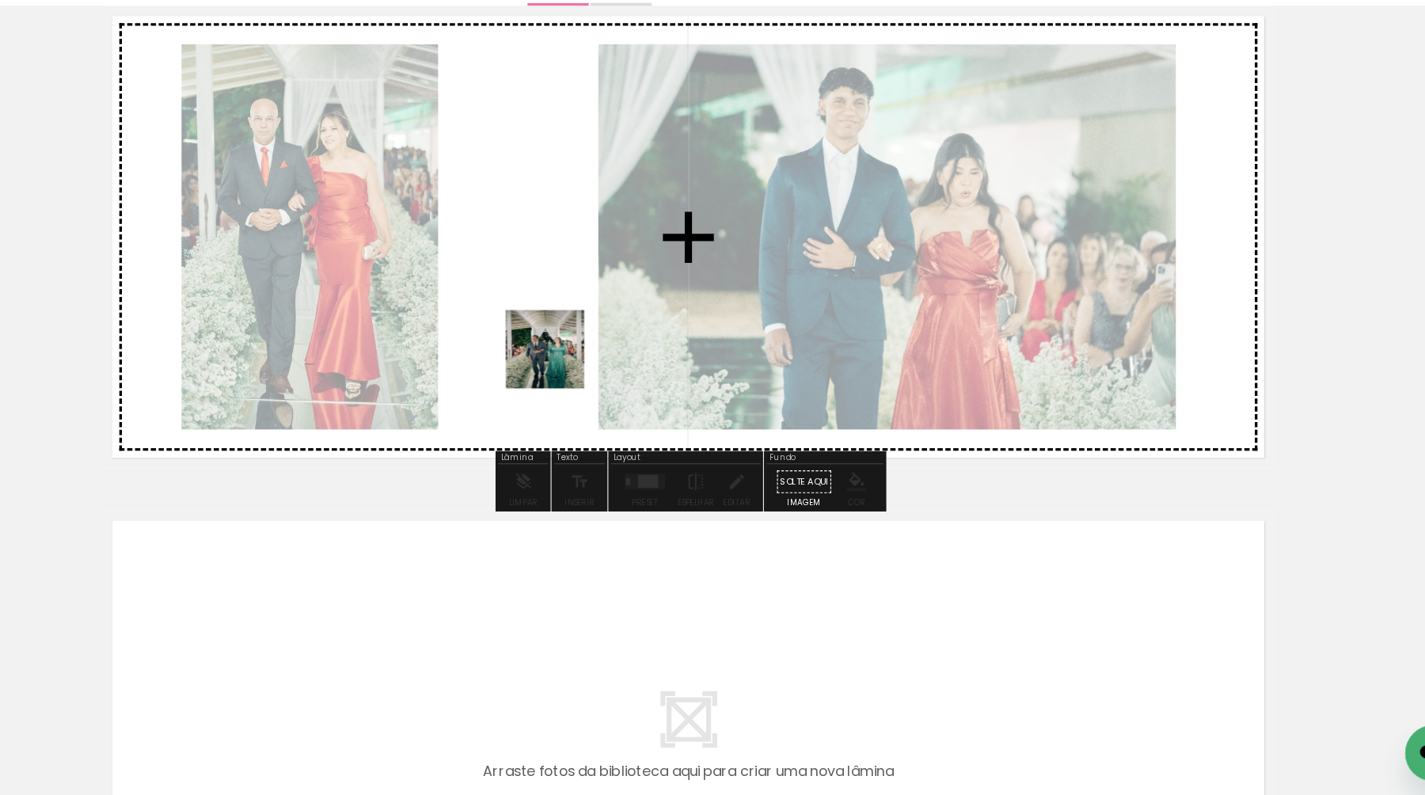
drag, startPoint x: 613, startPoint y: 746, endPoint x: 594, endPoint y: 400, distance: 346.4
click at [594, 400] on quentale-workspace at bounding box center [712, 397] width 1425 height 795
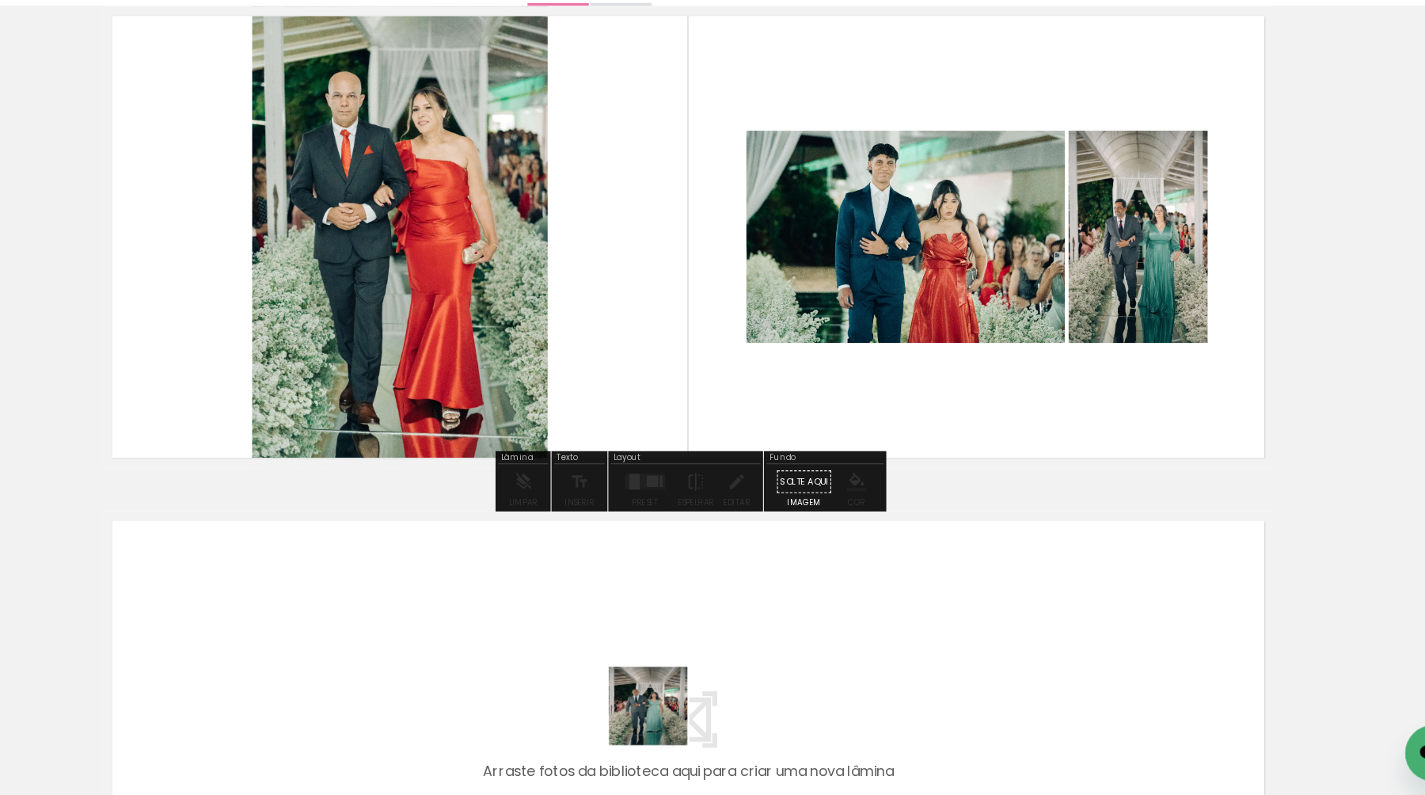
drag, startPoint x: 688, startPoint y: 740, endPoint x: 712, endPoint y: 413, distance: 327.7
click at [712, 413] on quentale-workspace at bounding box center [712, 397] width 1425 height 795
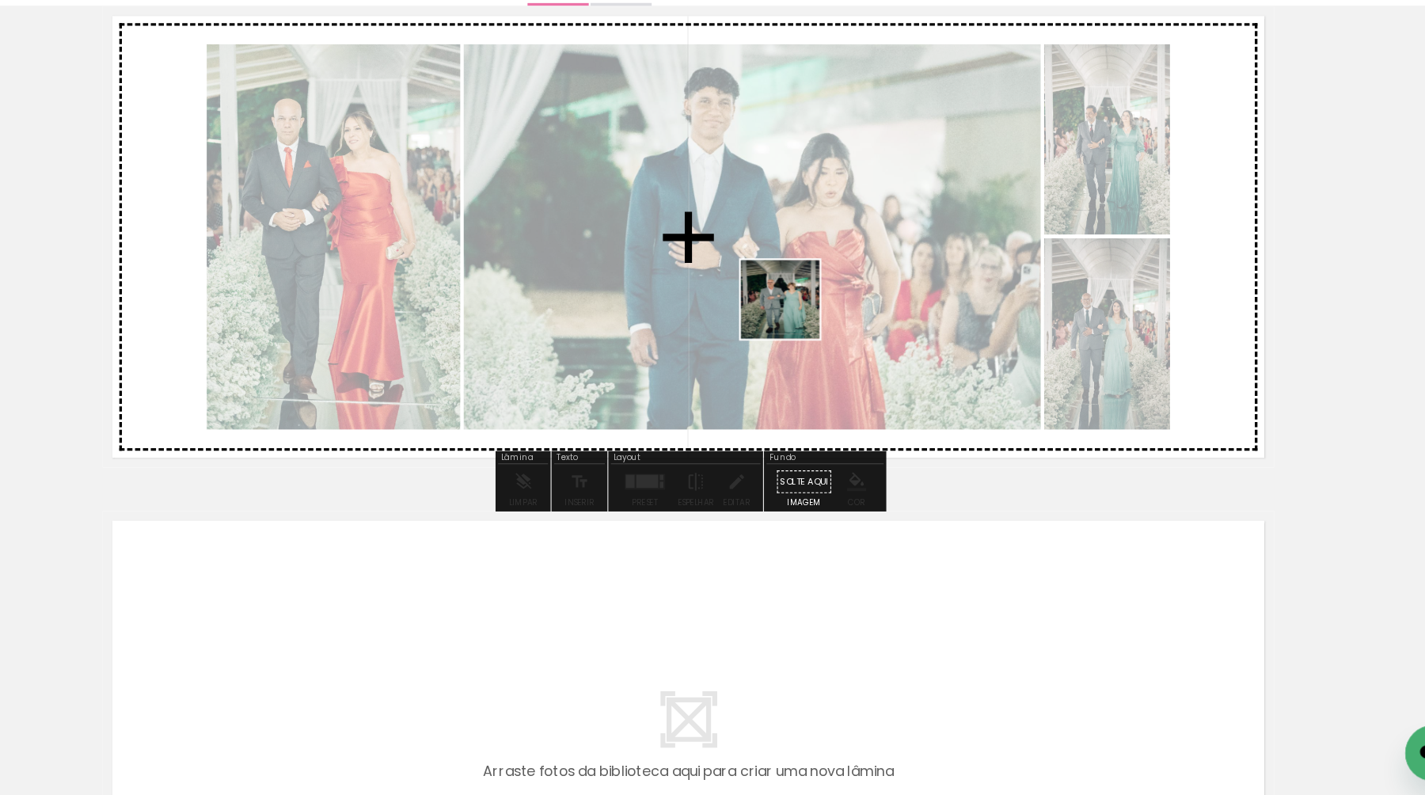
drag, startPoint x: 753, startPoint y: 751, endPoint x: 810, endPoint y: 340, distance: 415.5
click at [810, 340] on quentale-workspace at bounding box center [712, 397] width 1425 height 795
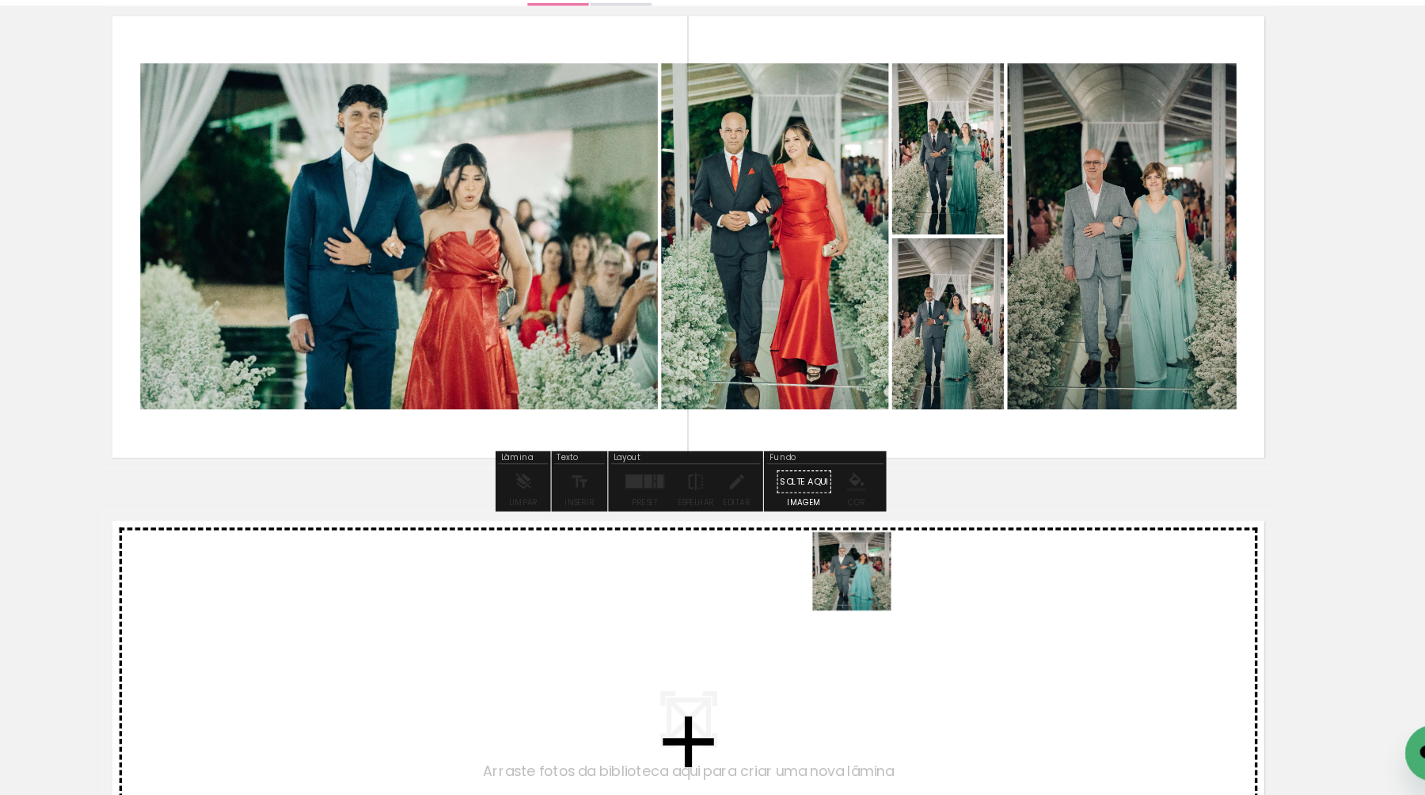
drag, startPoint x: 872, startPoint y: 748, endPoint x: 872, endPoint y: 371, distance: 376.7
click at [872, 396] on quentale-workspace at bounding box center [712, 397] width 1425 height 795
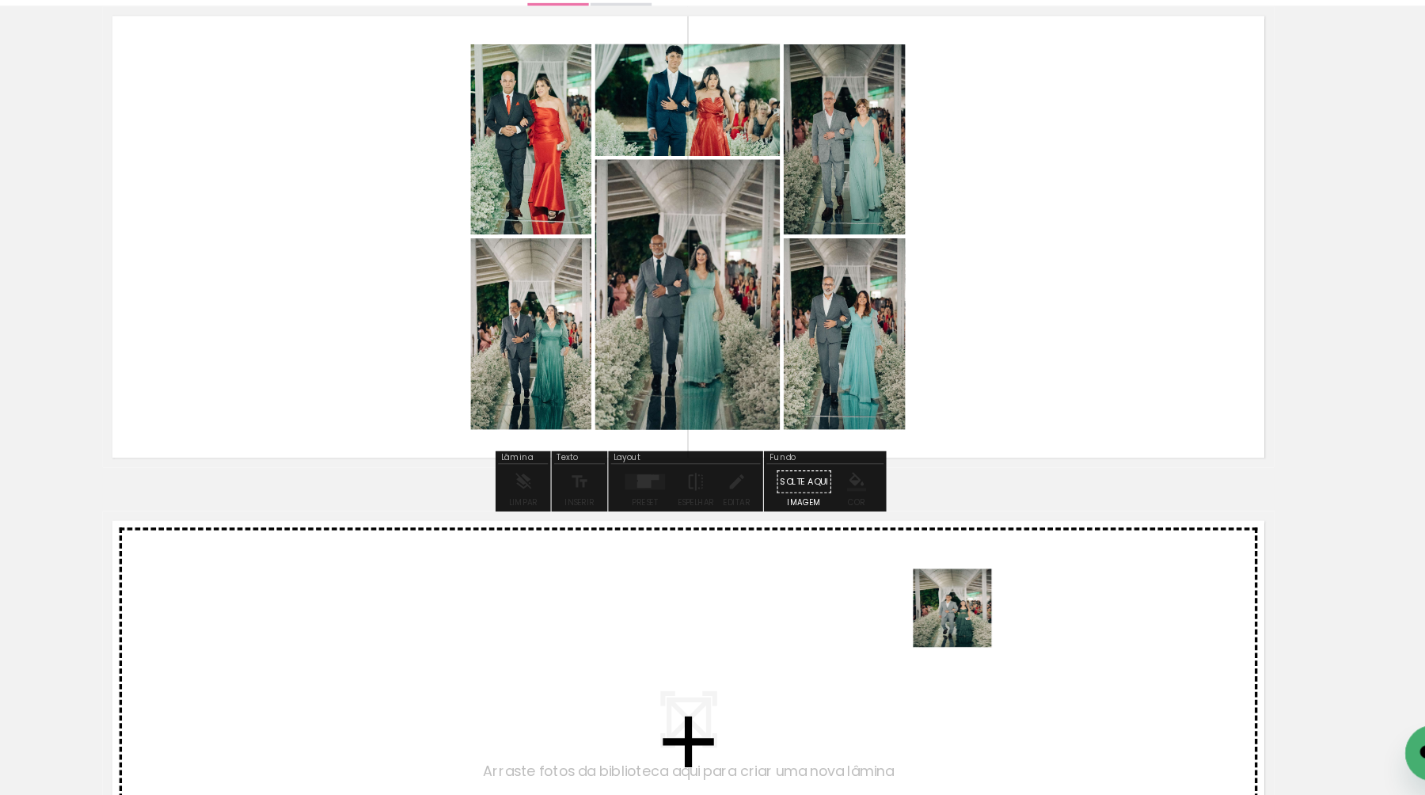
drag, startPoint x: 966, startPoint y: 735, endPoint x: 957, endPoint y: 336, distance: 399.0
click at [949, 347] on quentale-workspace at bounding box center [712, 397] width 1425 height 795
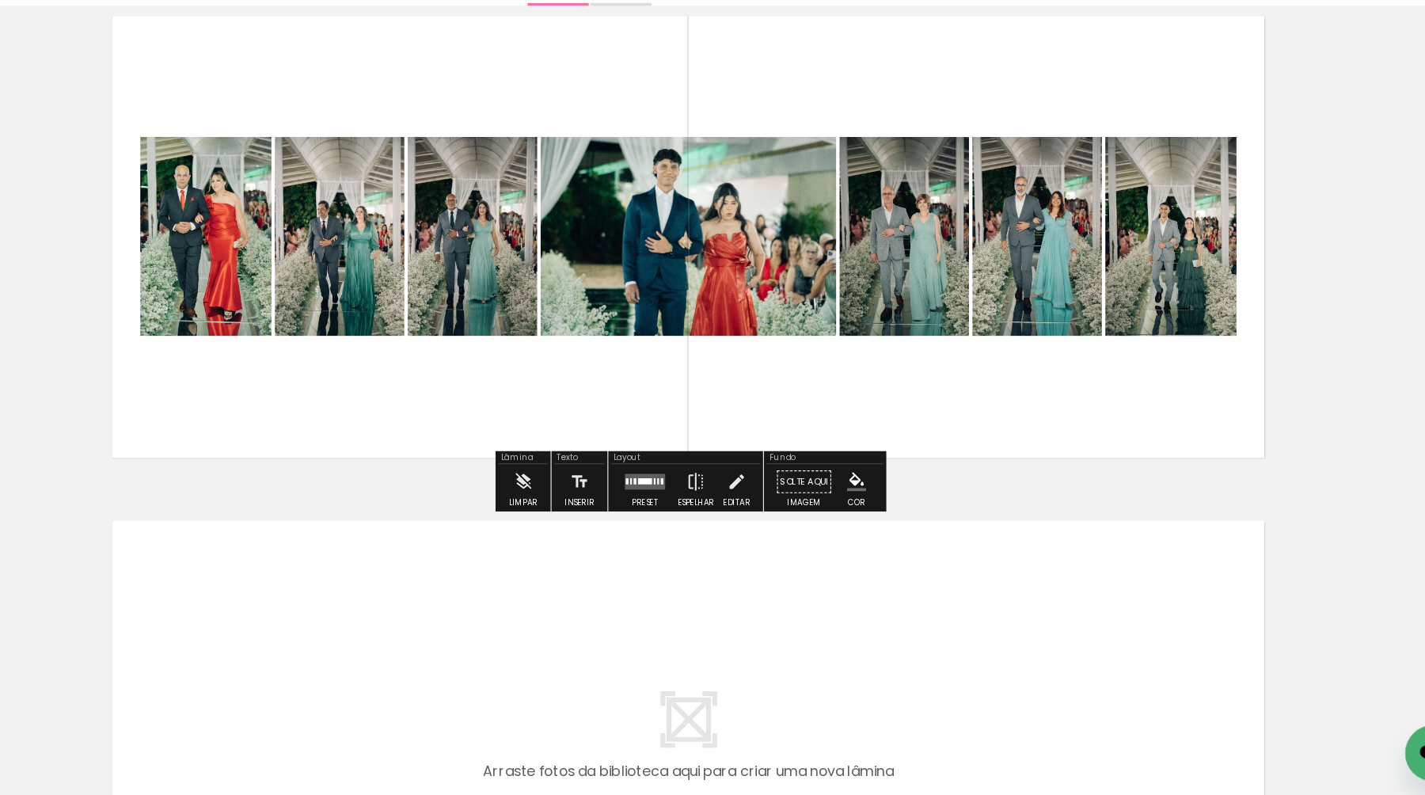
drag, startPoint x: 1042, startPoint y: 752, endPoint x: 973, endPoint y: 662, distance: 114.0
click at [949, 662] on quentale-workspace at bounding box center [712, 397] width 1425 height 795
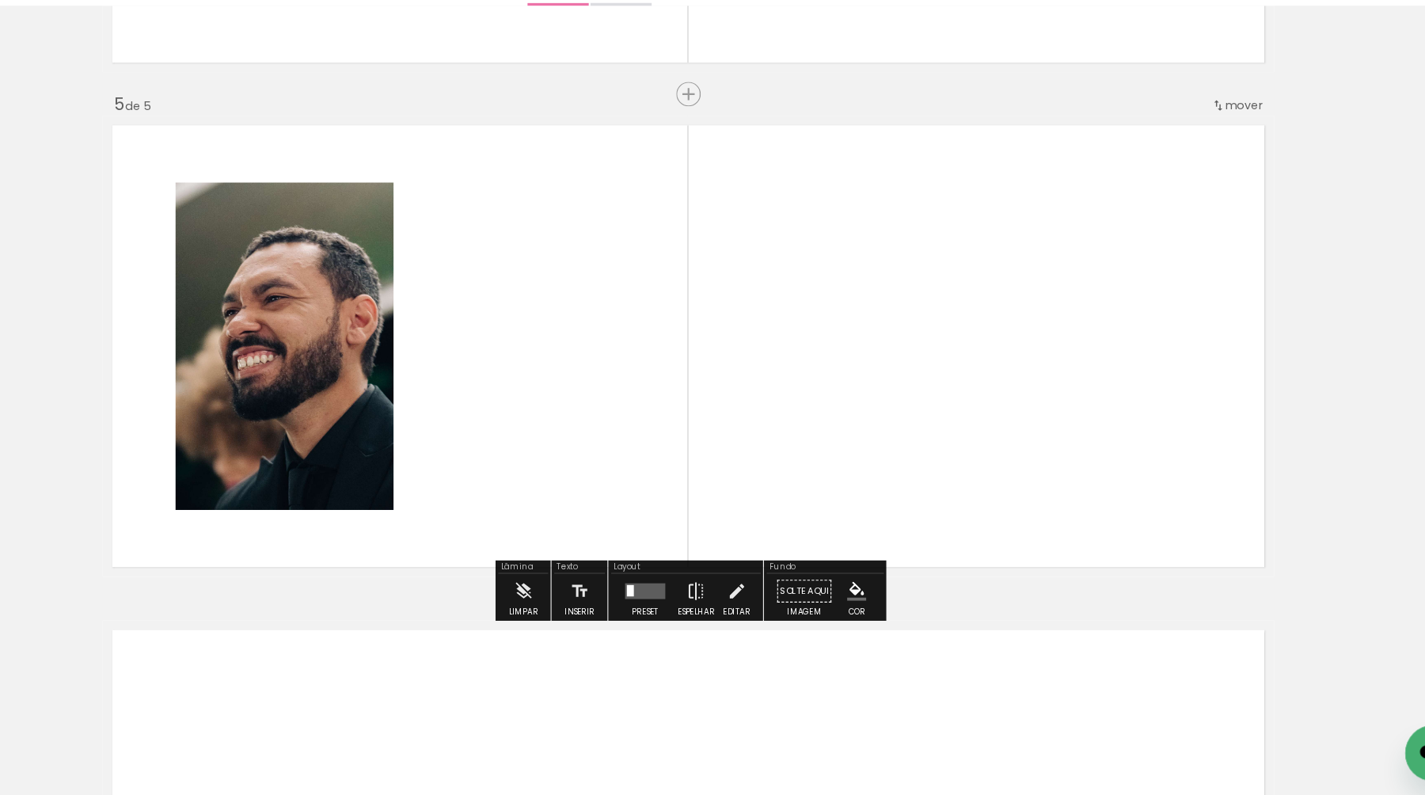
scroll to position [1773, 0]
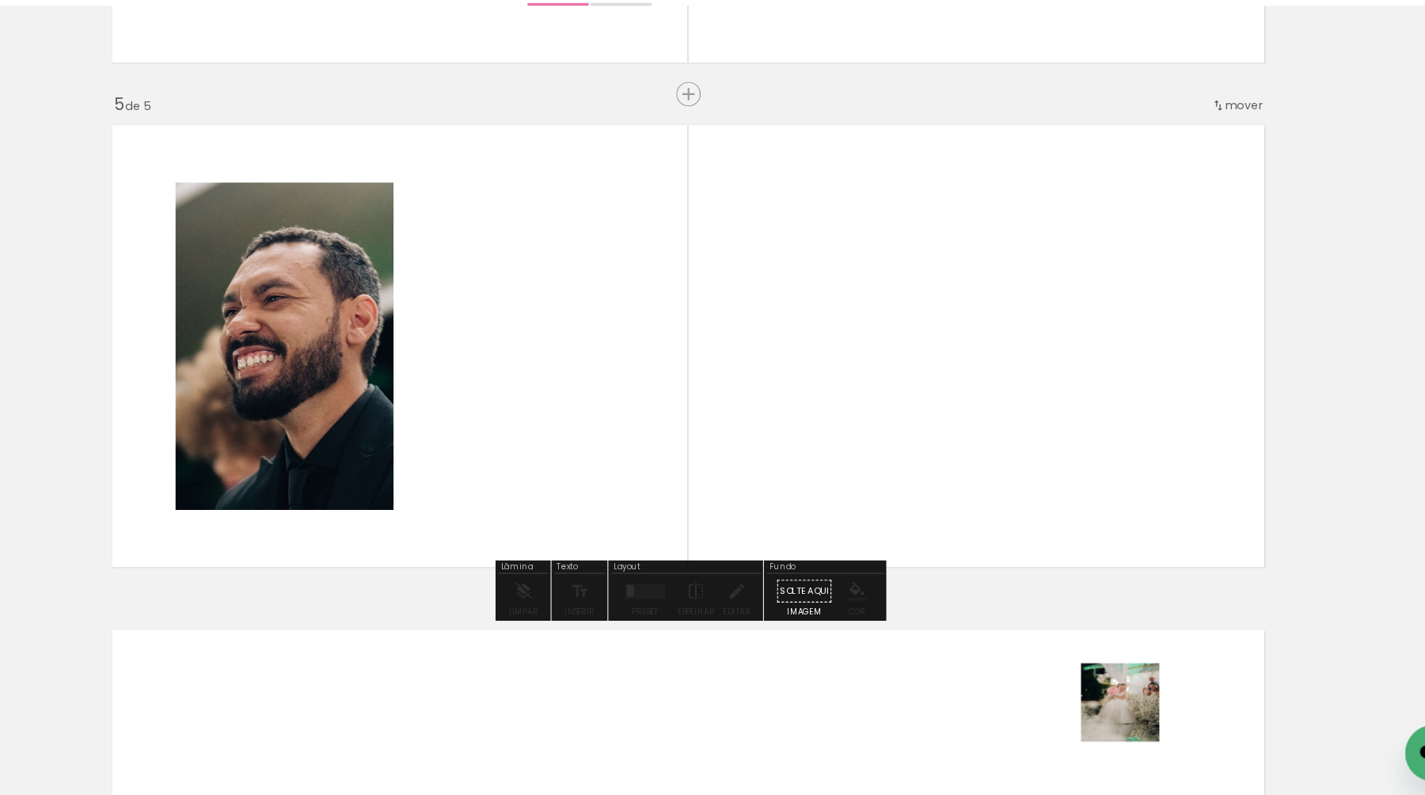
drag, startPoint x: 1125, startPoint y: 737, endPoint x: 917, endPoint y: 484, distance: 327.8
click at [917, 484] on quentale-workspace at bounding box center [712, 397] width 1425 height 795
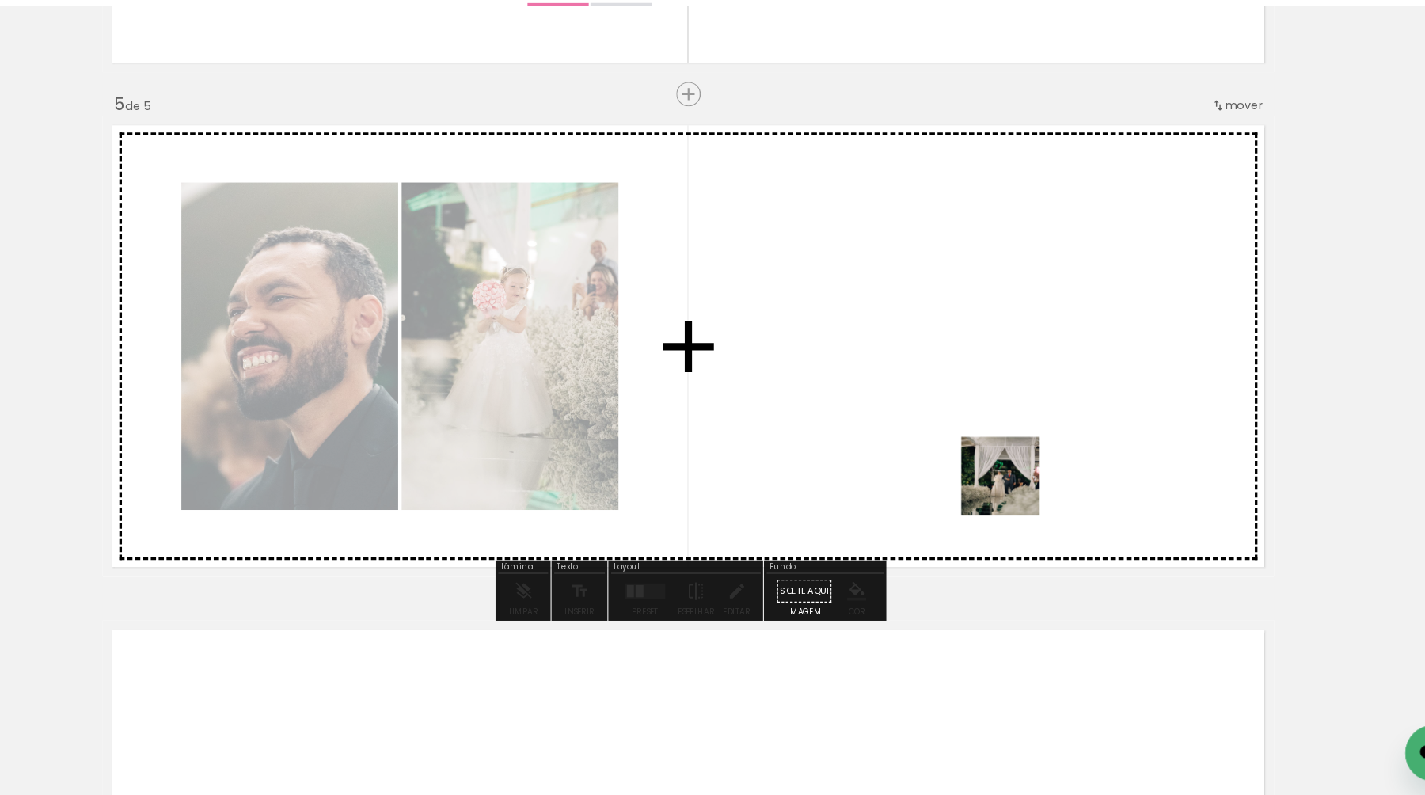
drag, startPoint x: 1229, startPoint y: 750, endPoint x: 981, endPoint y: 497, distance: 353.7
click at [949, 503] on quentale-workspace at bounding box center [712, 397] width 1425 height 795
